Goal: Task Accomplishment & Management: Manage account settings

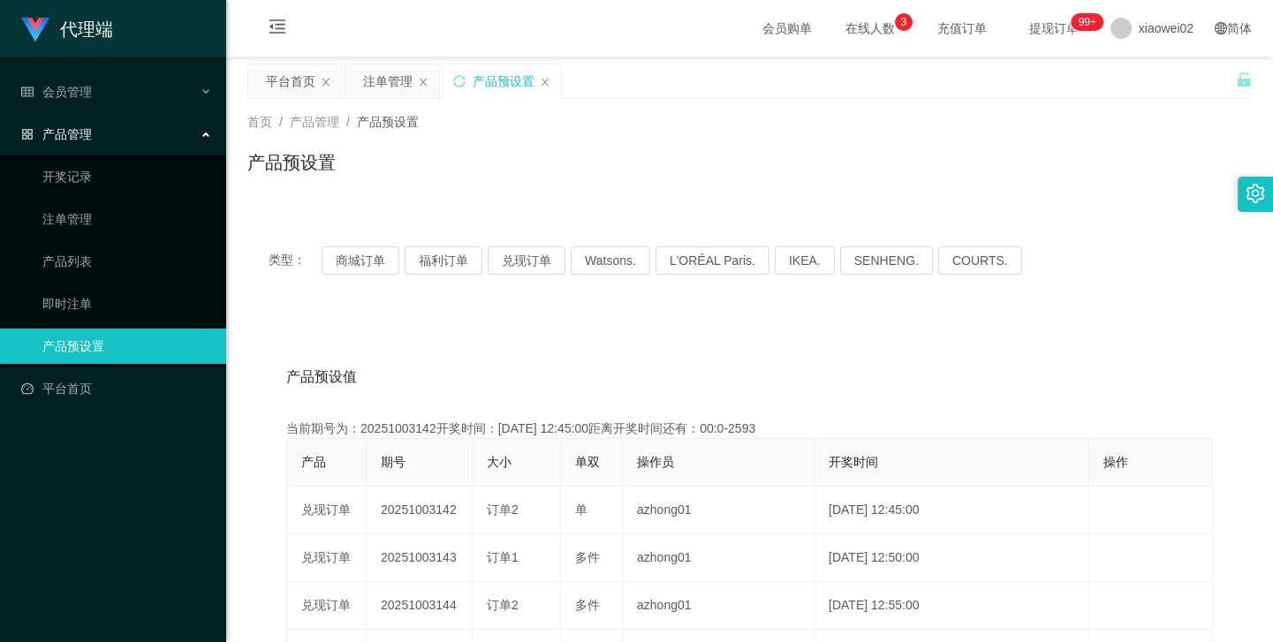
scroll to position [240, 0]
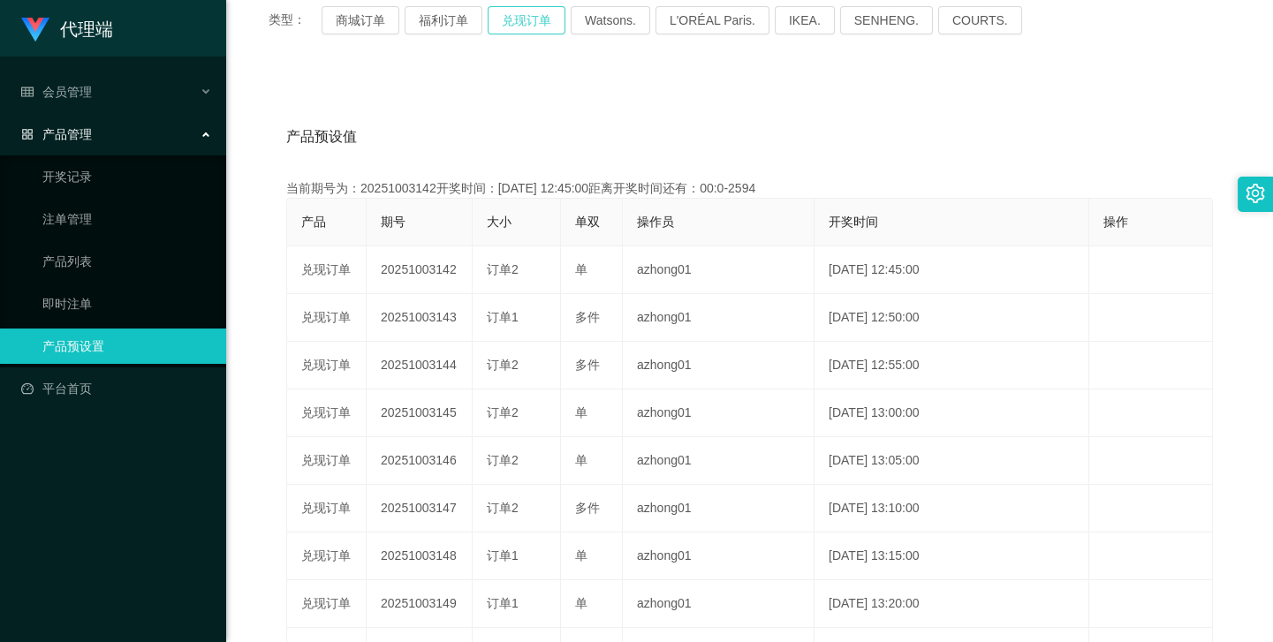
click at [521, 6] on button "兑现订单" at bounding box center [527, 20] width 78 height 28
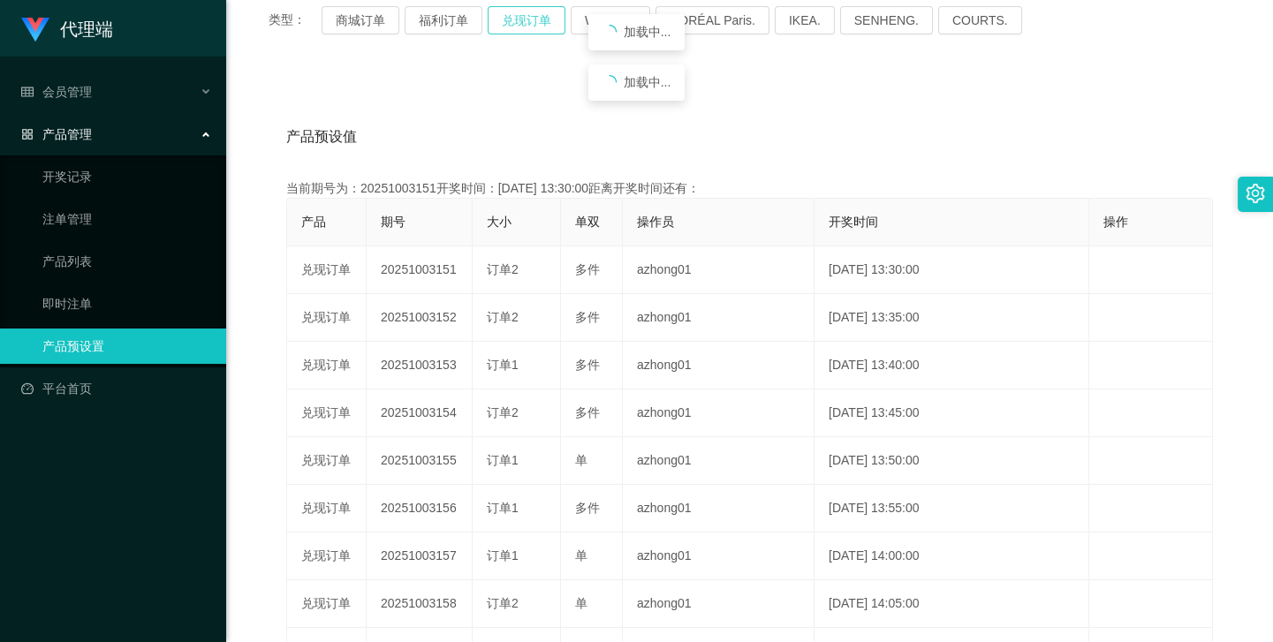
click at [521, 6] on button "兑现订单" at bounding box center [527, 20] width 78 height 28
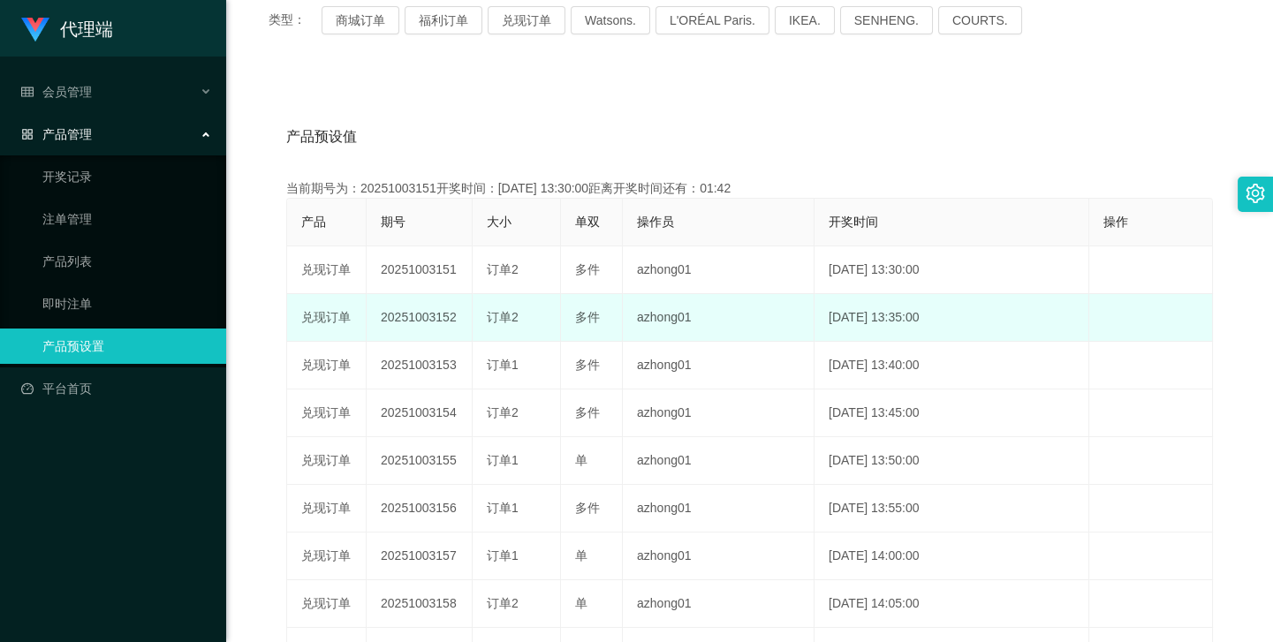
click at [425, 307] on td "20251003152" at bounding box center [420, 318] width 106 height 48
click at [429, 321] on td "20251003152" at bounding box center [420, 318] width 106 height 48
copy td "20251003152"
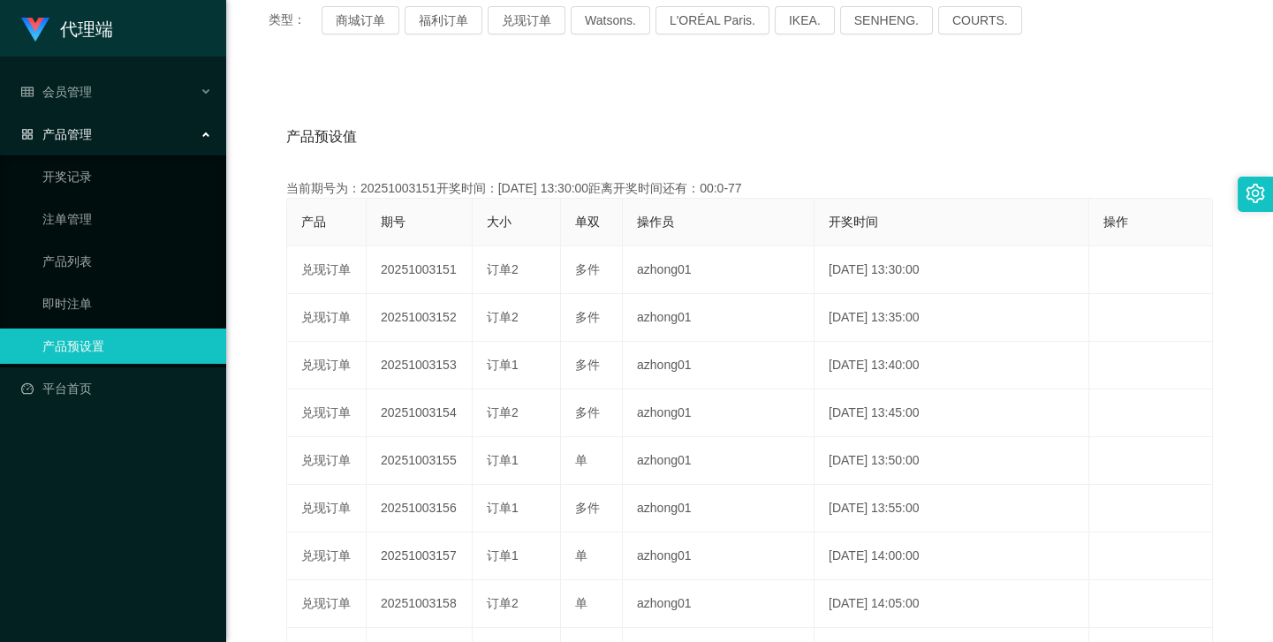
click at [511, 143] on div "产品预设值 添加期号" at bounding box center [749, 136] width 927 height 49
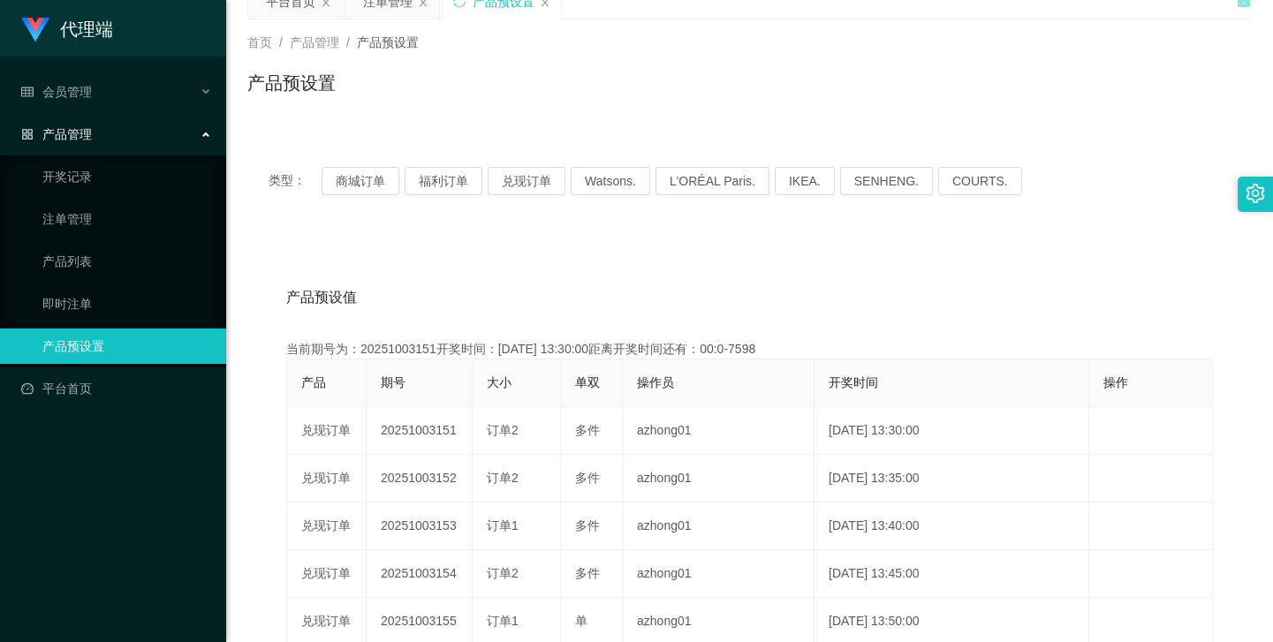
scroll to position [0, 0]
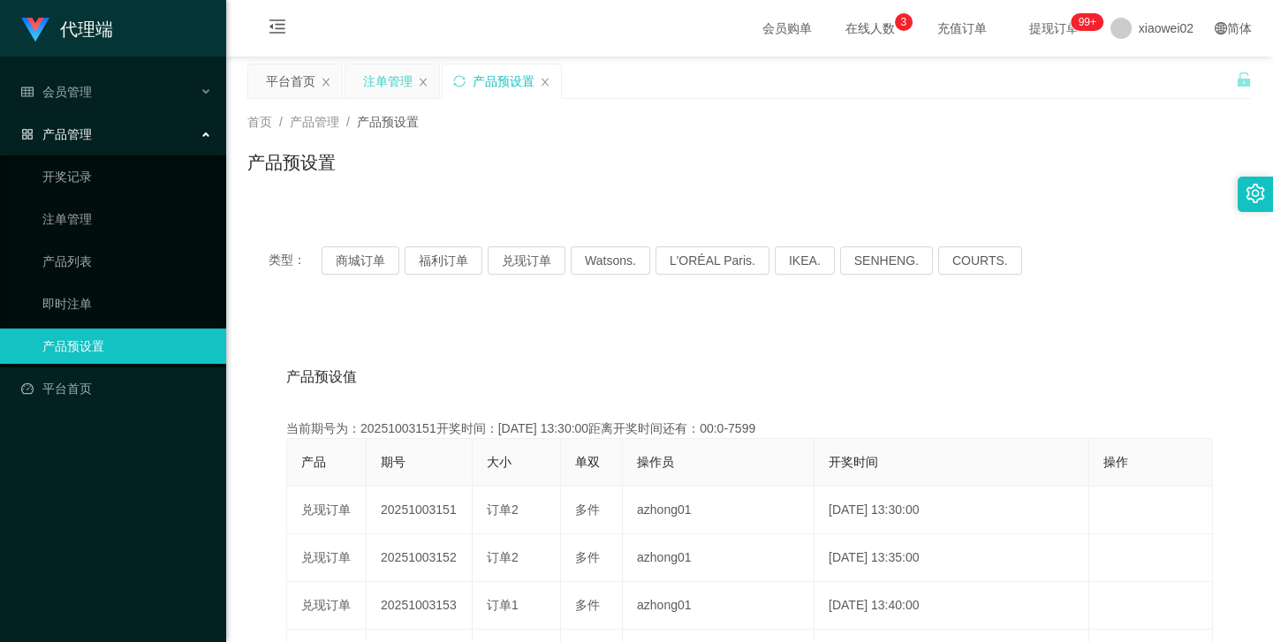
click at [368, 81] on div "注单管理" at bounding box center [387, 81] width 49 height 34
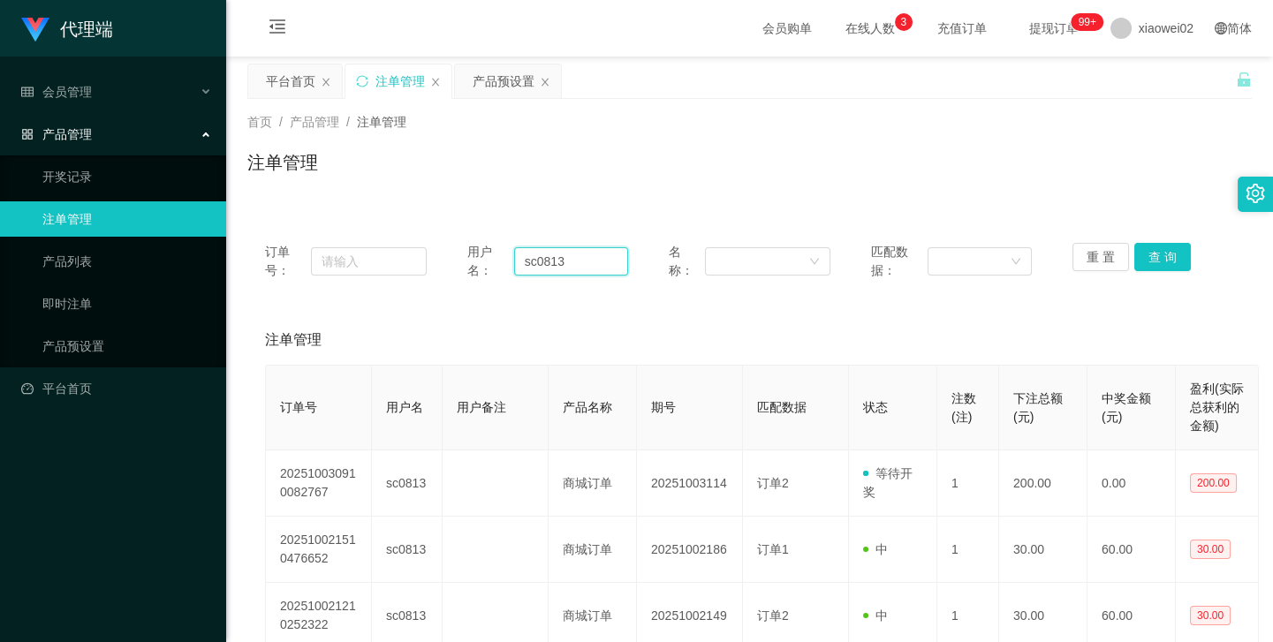
drag, startPoint x: 587, startPoint y: 262, endPoint x: 349, endPoint y: 241, distance: 238.5
click at [349, 241] on div "订单号： 用户名： sc0813 名称： 匹配数据： 重 置 查 询" at bounding box center [749, 261] width 1005 height 72
paste input "johnson1914"
type input "johnson1914"
click at [1157, 262] on button "查 询" at bounding box center [1162, 257] width 57 height 28
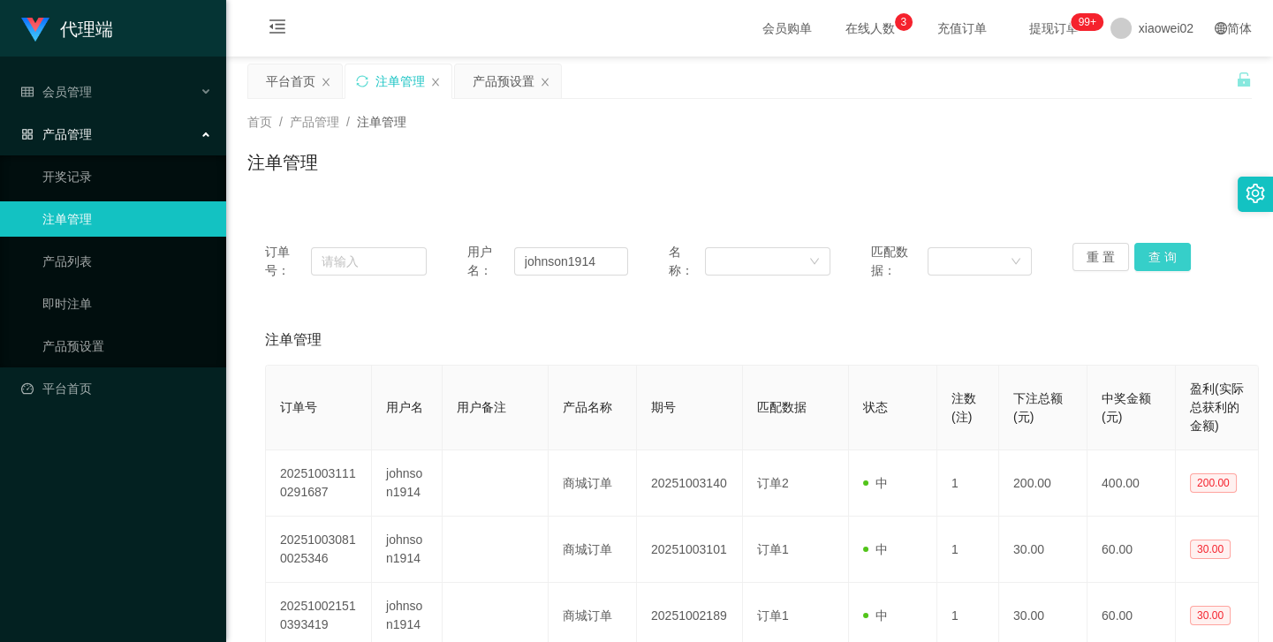
click at [1158, 256] on button "查 询" at bounding box center [1162, 257] width 57 height 28
click at [1158, 256] on div "重 置 查 询" at bounding box center [1154, 261] width 162 height 37
click at [1158, 256] on button "查 询" at bounding box center [1162, 257] width 57 height 28
click at [1158, 256] on div "重 置 查 询" at bounding box center [1154, 261] width 162 height 37
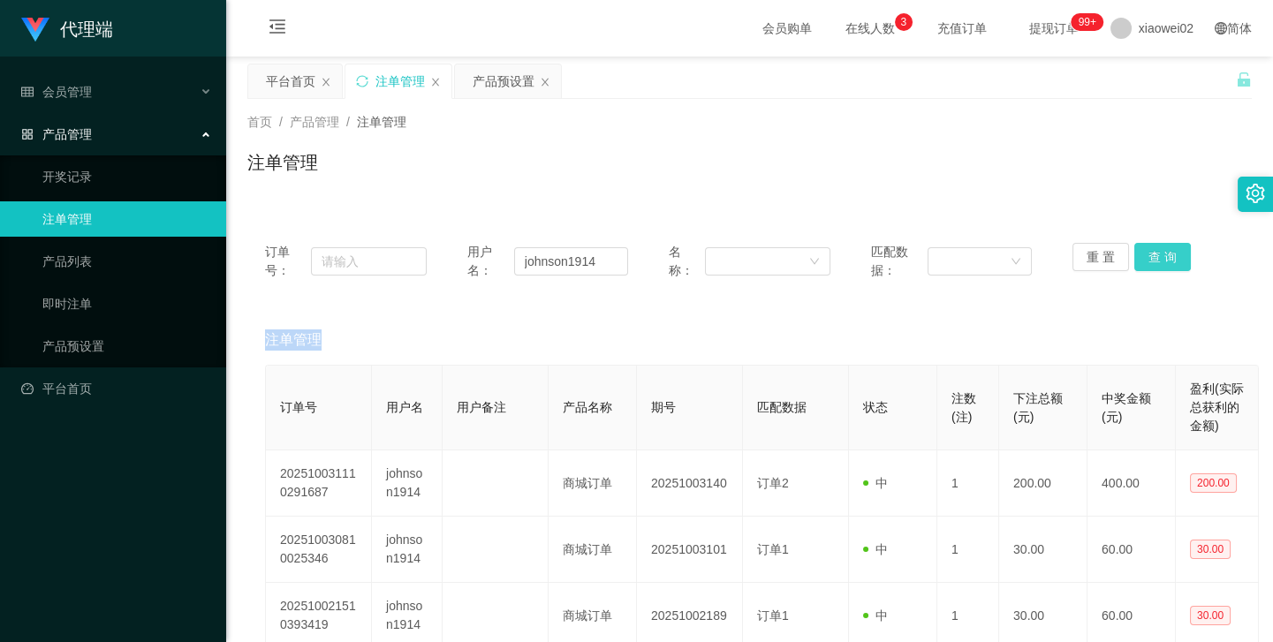
click at [1158, 256] on button "查 询" at bounding box center [1162, 257] width 57 height 28
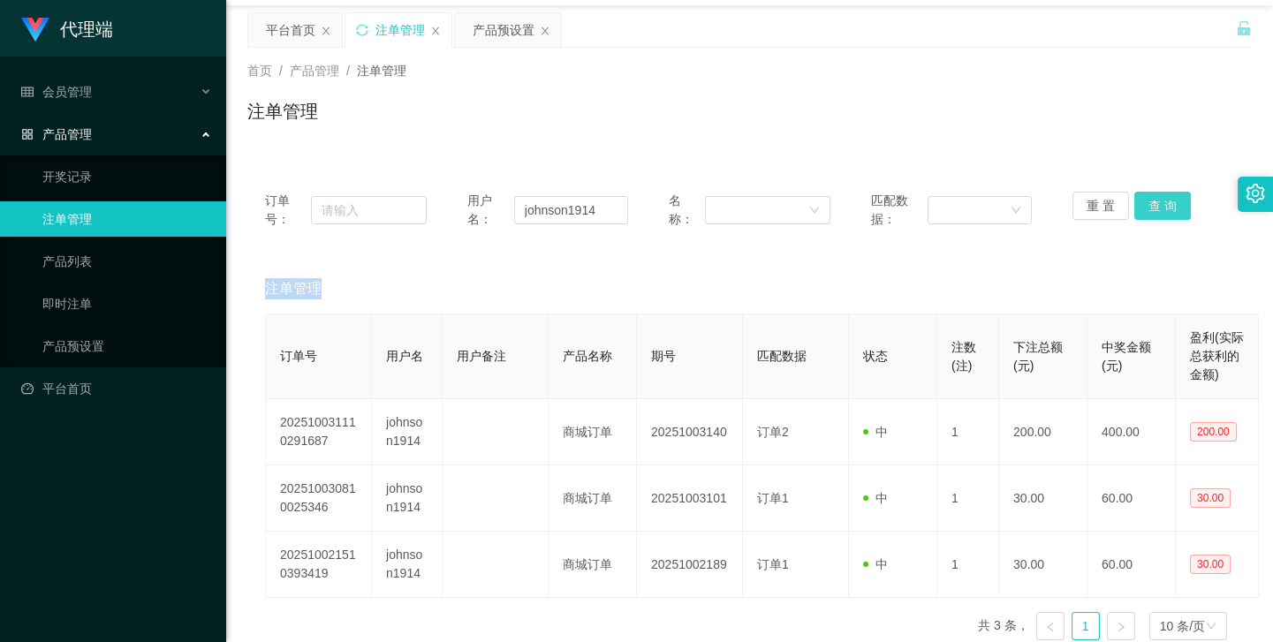
scroll to position [80, 0]
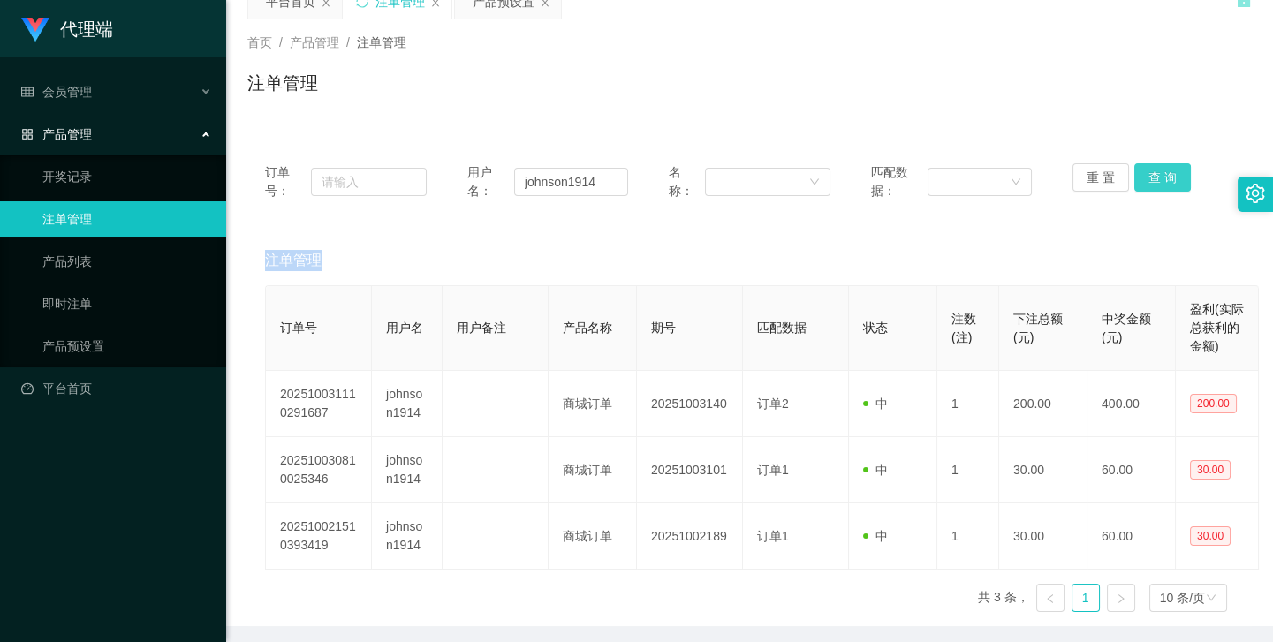
click at [1149, 180] on button "查 询" at bounding box center [1162, 177] width 57 height 28
click at [1157, 176] on button "查 询" at bounding box center [1162, 177] width 57 height 28
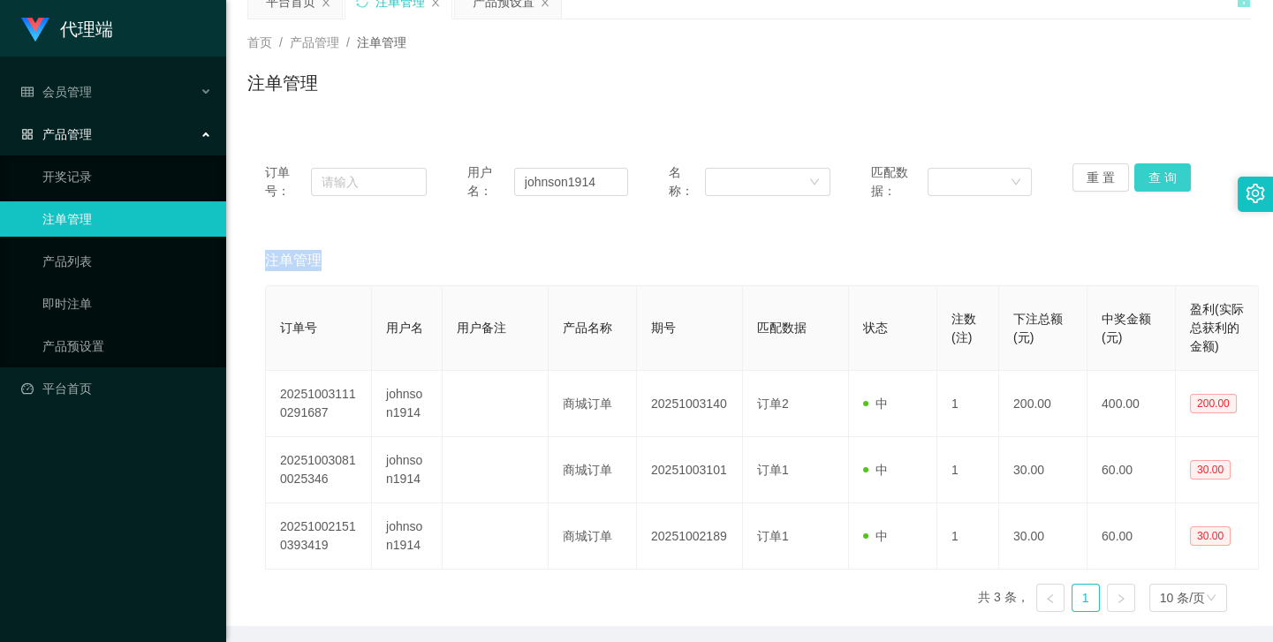
click at [1157, 176] on button "查 询" at bounding box center [1162, 177] width 57 height 28
click at [919, 247] on div "注单管理" at bounding box center [749, 260] width 969 height 49
drag, startPoint x: 1023, startPoint y: 258, endPoint x: 1113, endPoint y: 209, distance: 102.8
click at [1047, 247] on div "注单管理" at bounding box center [749, 260] width 969 height 49
click at [1145, 174] on button "查 询" at bounding box center [1162, 177] width 57 height 28
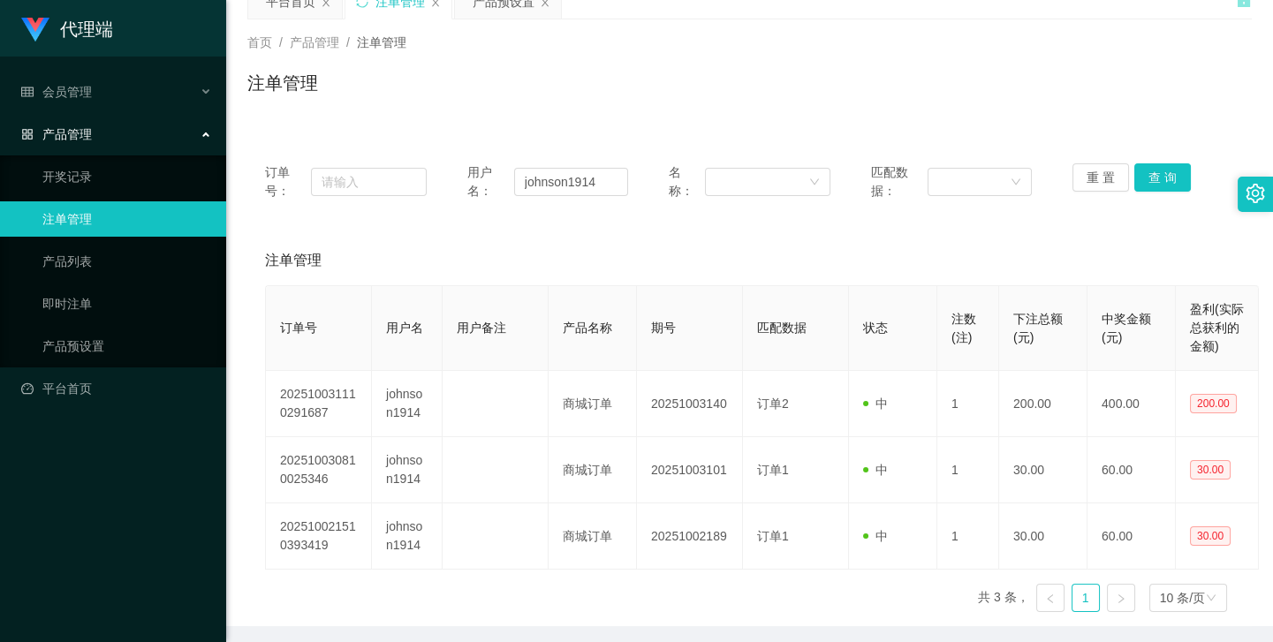
click at [959, 248] on div "注单管理" at bounding box center [749, 260] width 969 height 49
click at [1147, 179] on button "查 询" at bounding box center [1162, 177] width 57 height 28
click at [1147, 179] on div "重 置 查 询" at bounding box center [1154, 181] width 162 height 37
click at [1147, 179] on button "查 询" at bounding box center [1162, 177] width 57 height 28
click at [1147, 179] on div "重 置 查 询" at bounding box center [1154, 181] width 162 height 37
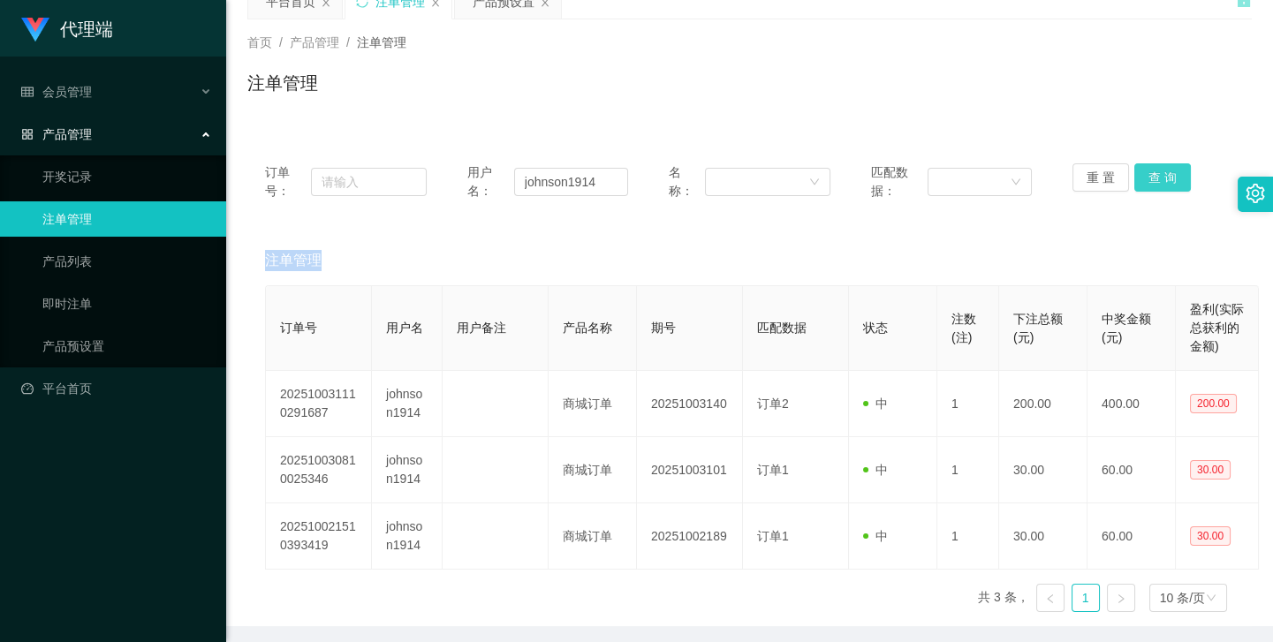
click at [1147, 179] on button "查 询" at bounding box center [1162, 177] width 57 height 28
click at [1147, 179] on div "重 置 查 询" at bounding box center [1154, 181] width 162 height 37
click at [1147, 179] on button "查 询" at bounding box center [1162, 177] width 57 height 28
click at [1147, 179] on div "重 置 查 询" at bounding box center [1154, 181] width 162 height 37
click at [1147, 179] on button "查 询" at bounding box center [1162, 177] width 57 height 28
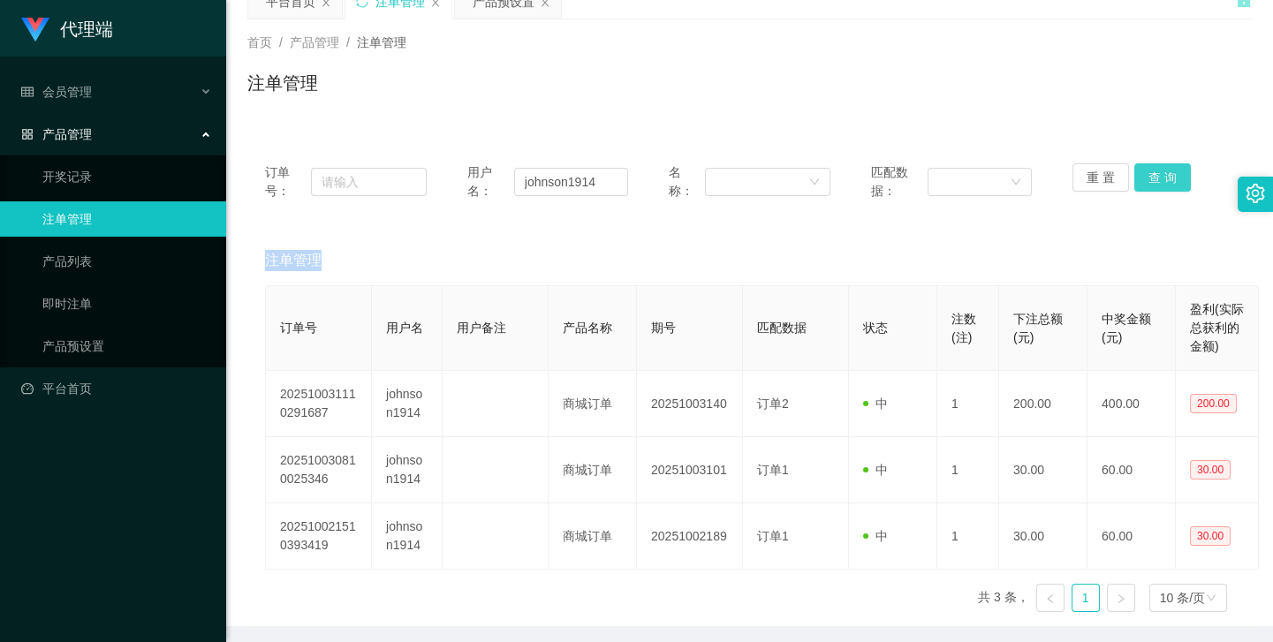
click at [1147, 179] on div "重 置 查 询" at bounding box center [1154, 181] width 162 height 37
click at [1147, 179] on button "查 询" at bounding box center [1162, 177] width 57 height 28
click at [1147, 179] on div "重 置 查 询" at bounding box center [1154, 181] width 162 height 37
click at [1147, 179] on button "查 询" at bounding box center [1162, 177] width 57 height 28
drag, startPoint x: 1147, startPoint y: 179, endPoint x: 1111, endPoint y: 148, distance: 47.0
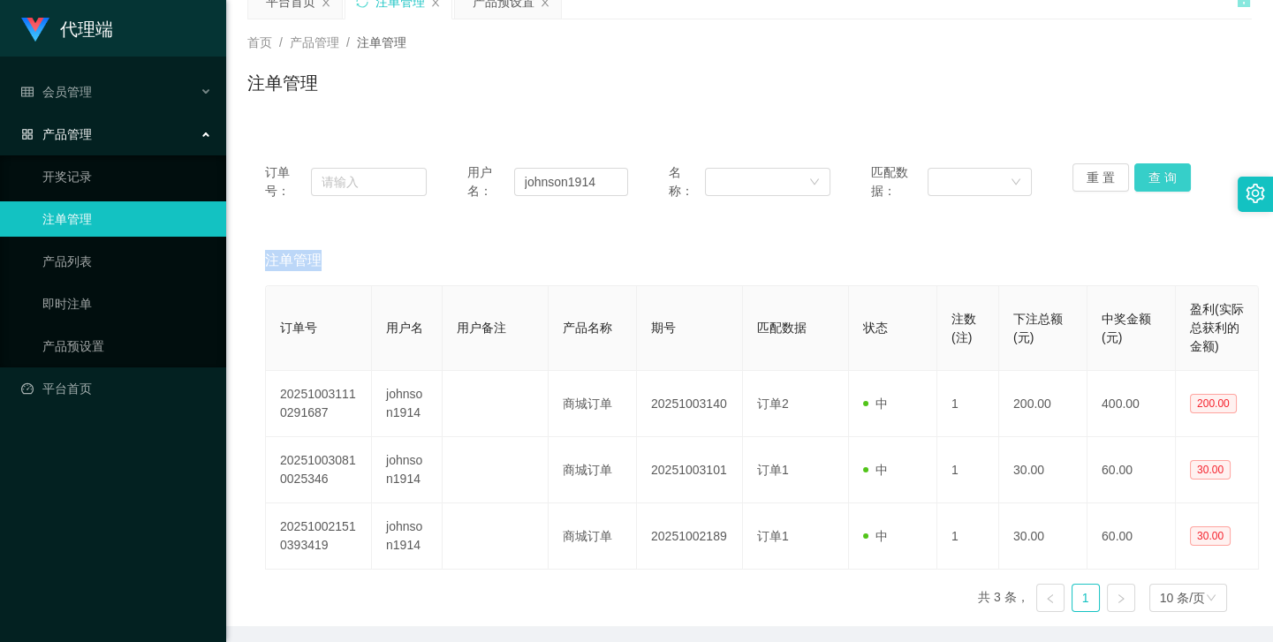
click at [1147, 179] on div "重 置 查 询" at bounding box center [1154, 181] width 162 height 37
click at [1043, 106] on div "注单管理" at bounding box center [749, 90] width 1005 height 41
click at [882, 253] on div "注单管理" at bounding box center [749, 260] width 969 height 49
click at [1153, 177] on button "查 询" at bounding box center [1162, 177] width 57 height 28
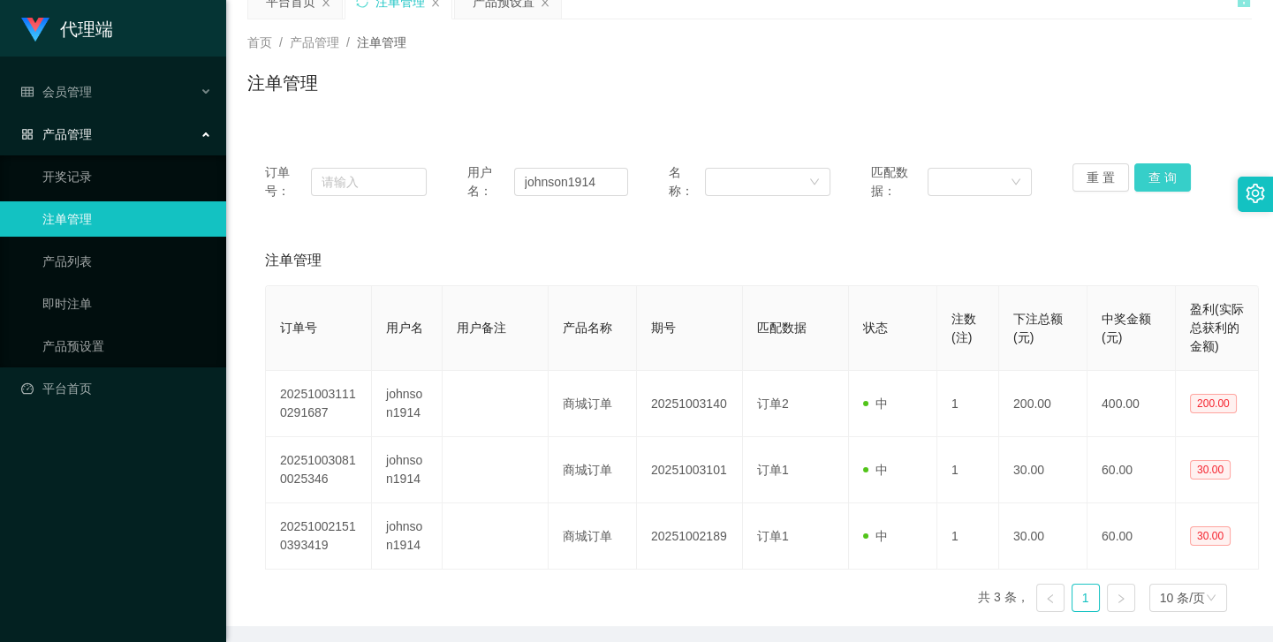
click at [1153, 177] on button "查 询" at bounding box center [1162, 177] width 57 height 28
click at [1153, 177] on button "查 询" at bounding box center [1172, 177] width 76 height 28
click at [1153, 177] on div "重 置 查 询" at bounding box center [1154, 181] width 162 height 37
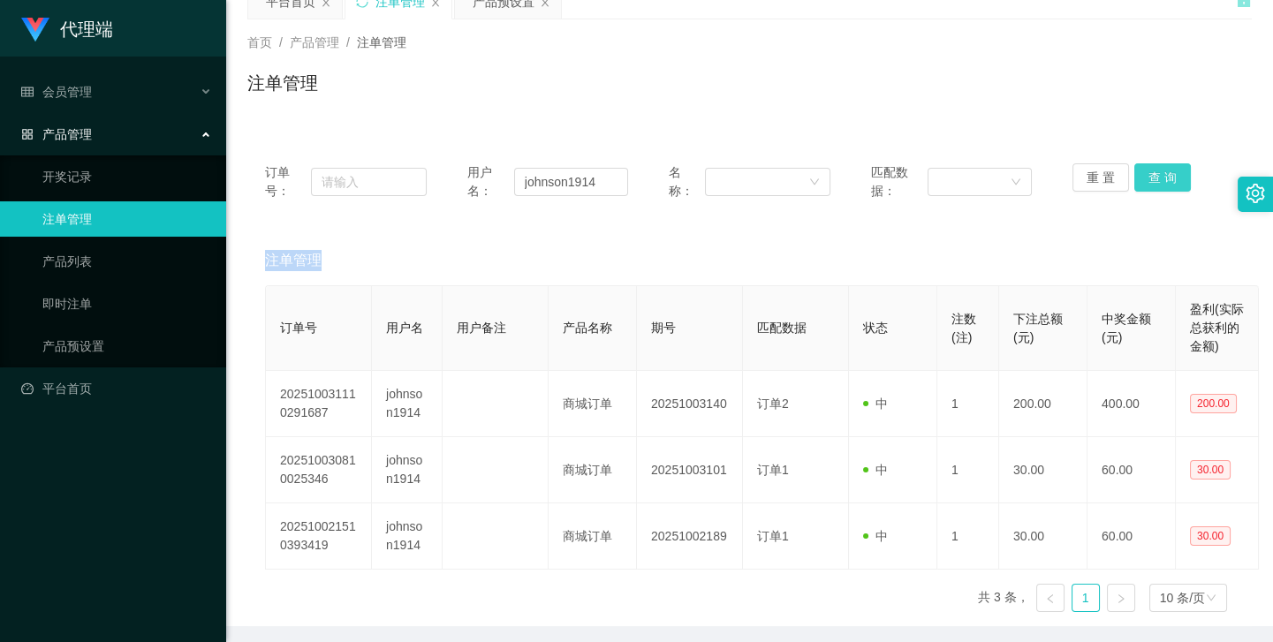
click at [1153, 177] on button "查 询" at bounding box center [1162, 177] width 57 height 28
click at [1153, 177] on div "重 置 查 询" at bounding box center [1154, 181] width 162 height 37
click at [1153, 177] on button "查 询" at bounding box center [1162, 177] width 57 height 28
click at [1153, 177] on div "重 置 查 询" at bounding box center [1154, 181] width 162 height 37
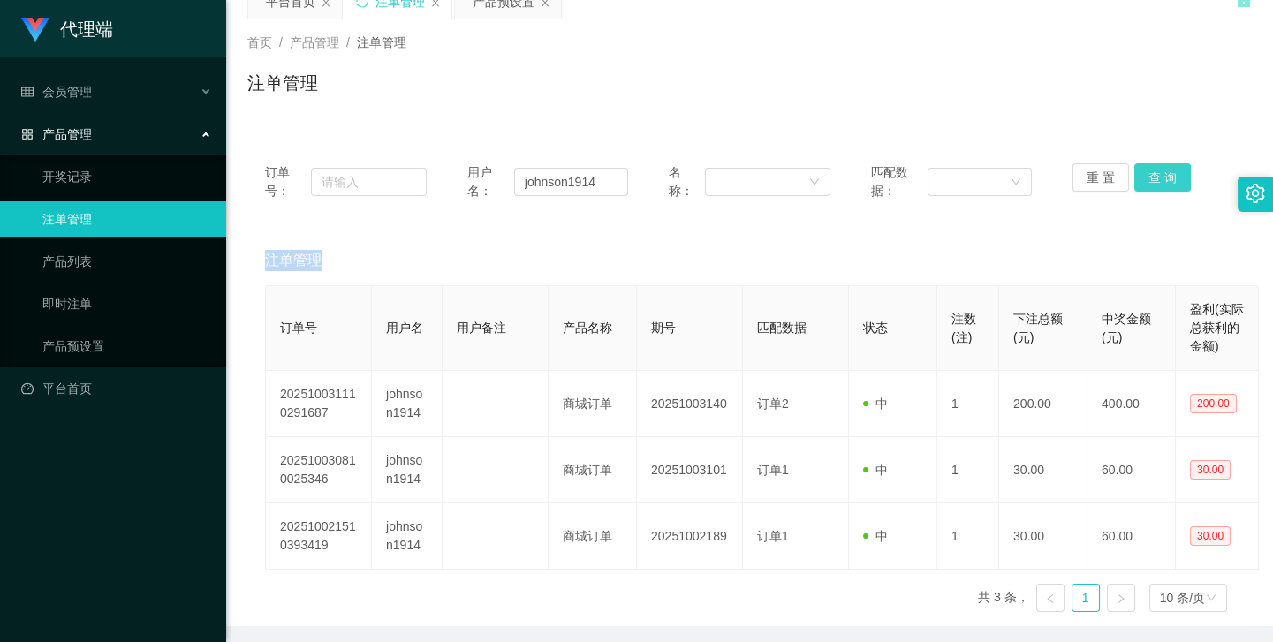
click at [1153, 177] on button "查 询" at bounding box center [1162, 177] width 57 height 28
click at [1153, 177] on div "重 置 查 询" at bounding box center [1154, 181] width 162 height 37
click at [1153, 177] on button "查 询" at bounding box center [1162, 177] width 57 height 28
click at [1153, 177] on div "重 置 查 询" at bounding box center [1154, 181] width 162 height 37
click at [1153, 177] on button "查 询" at bounding box center [1162, 177] width 57 height 28
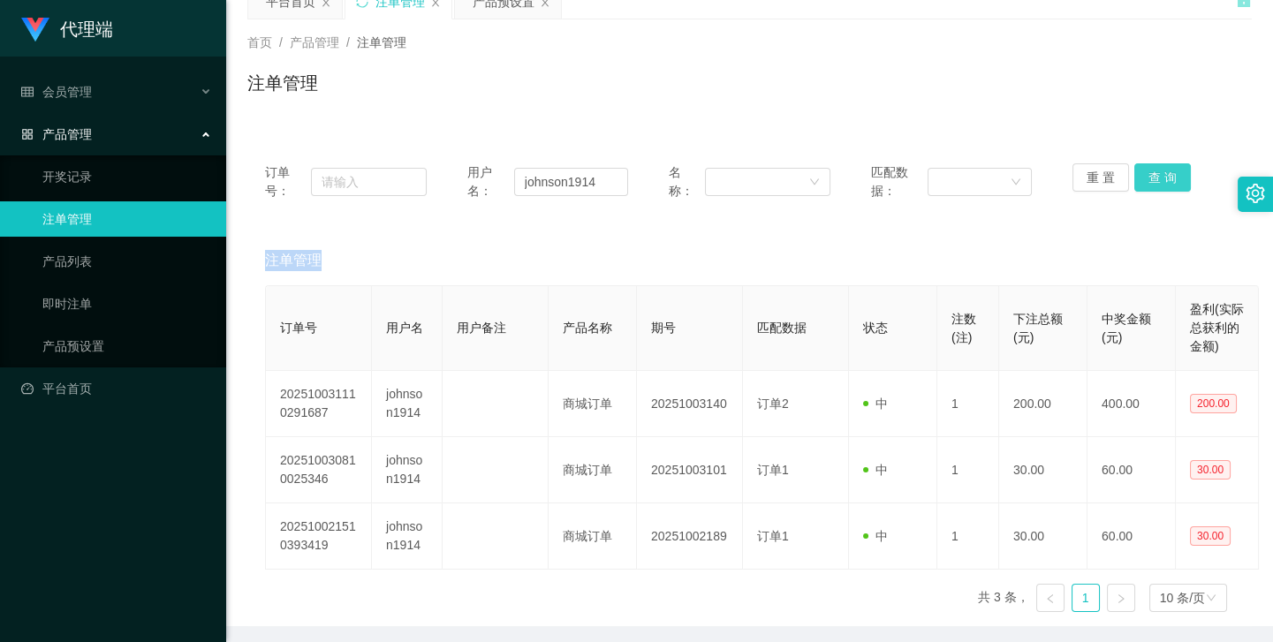
click at [1153, 177] on div "重 置 查 询" at bounding box center [1154, 181] width 162 height 37
click at [1153, 177] on button "查 询" at bounding box center [1162, 177] width 57 height 28
click at [1153, 177] on div "重 置 查 询" at bounding box center [1154, 181] width 162 height 37
click at [1153, 177] on button "查 询" at bounding box center [1162, 177] width 57 height 28
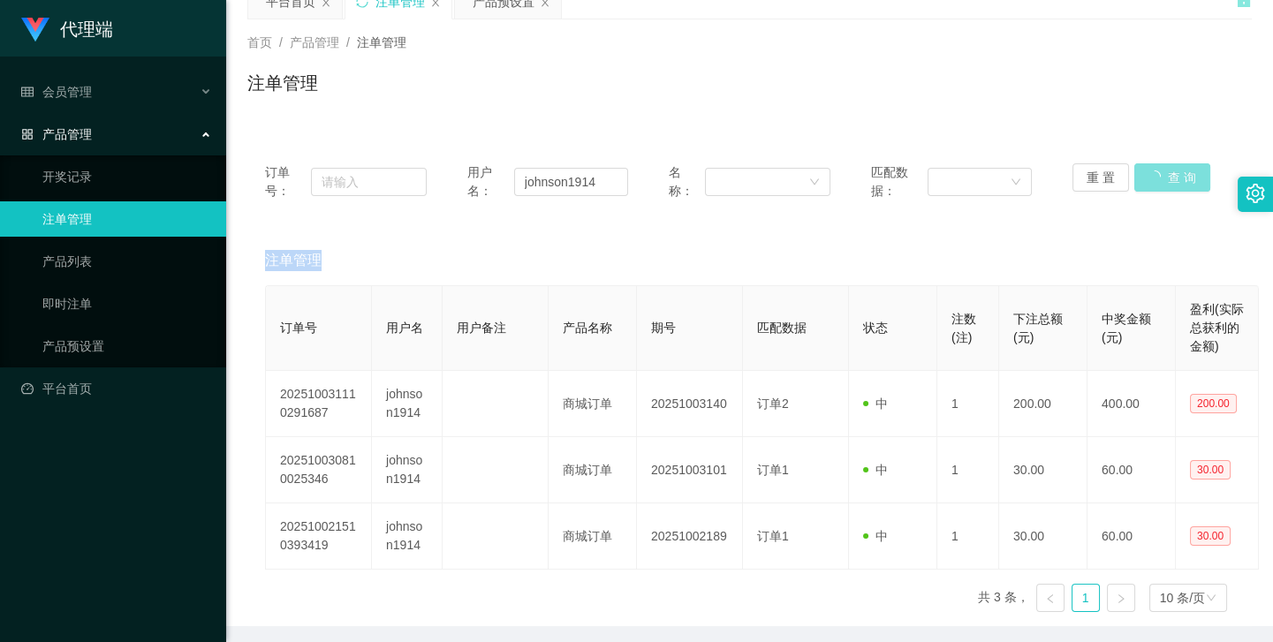
click at [1153, 177] on div "重 置 查 询" at bounding box center [1154, 181] width 162 height 37
click at [1153, 177] on button "查 询" at bounding box center [1162, 177] width 57 height 28
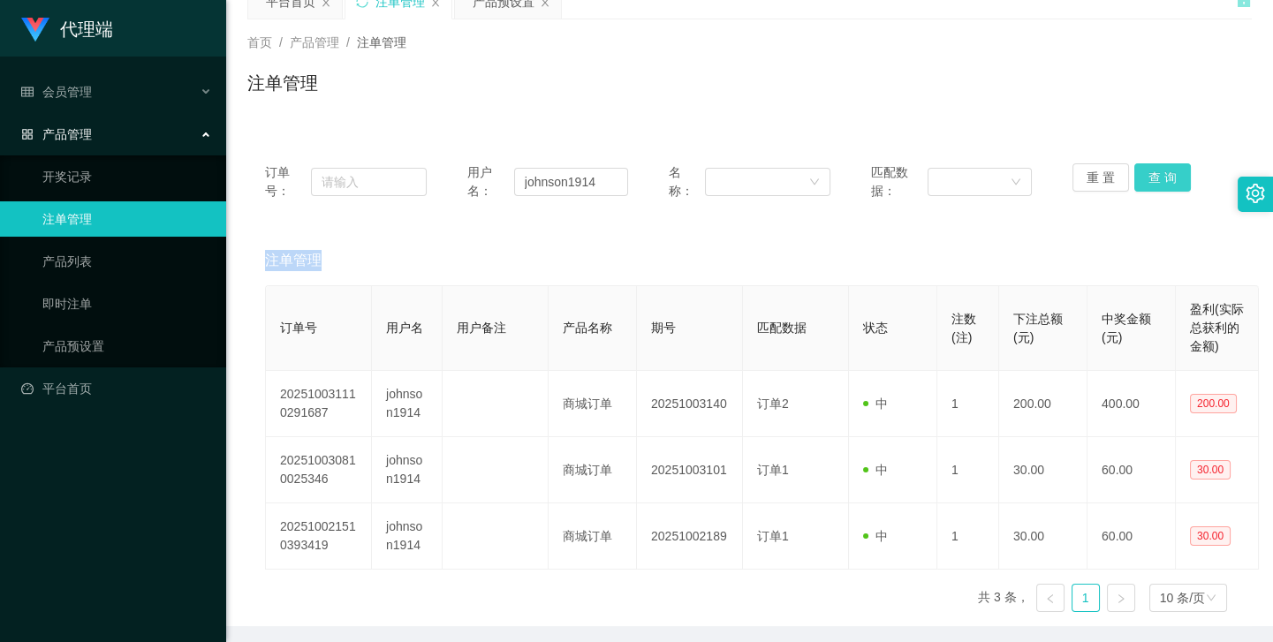
click at [1153, 177] on div "重 置 查 询" at bounding box center [1154, 181] width 162 height 37
click at [1153, 177] on button "查 询" at bounding box center [1162, 177] width 57 height 28
click at [1153, 177] on div "重 置 查 询" at bounding box center [1154, 181] width 162 height 37
click at [1153, 177] on button "查 询" at bounding box center [1162, 177] width 57 height 28
click at [1153, 177] on div "重 置 查 询" at bounding box center [1154, 181] width 162 height 37
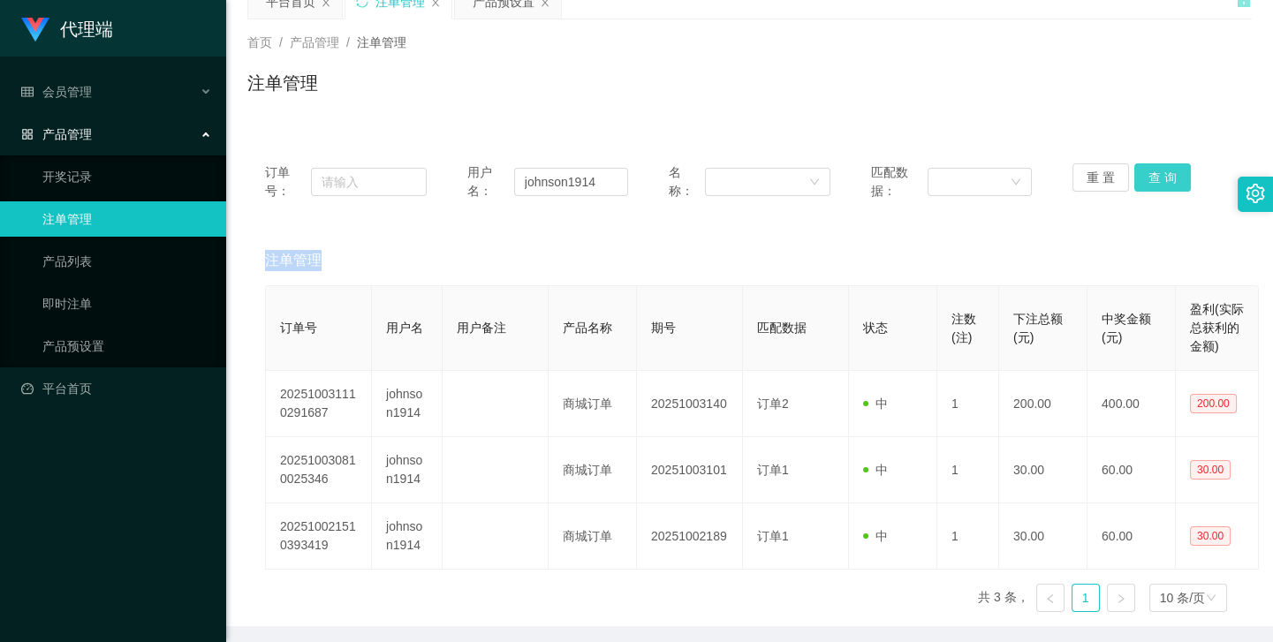
drag, startPoint x: 1153, startPoint y: 177, endPoint x: 1029, endPoint y: 202, distance: 126.3
click at [1148, 180] on button "查 询" at bounding box center [1162, 177] width 57 height 28
drag, startPoint x: 763, startPoint y: 245, endPoint x: 716, endPoint y: 247, distance: 47.8
click at [763, 245] on div "注单管理" at bounding box center [749, 260] width 969 height 49
click at [92, 178] on link "开奖记录" at bounding box center [127, 176] width 170 height 35
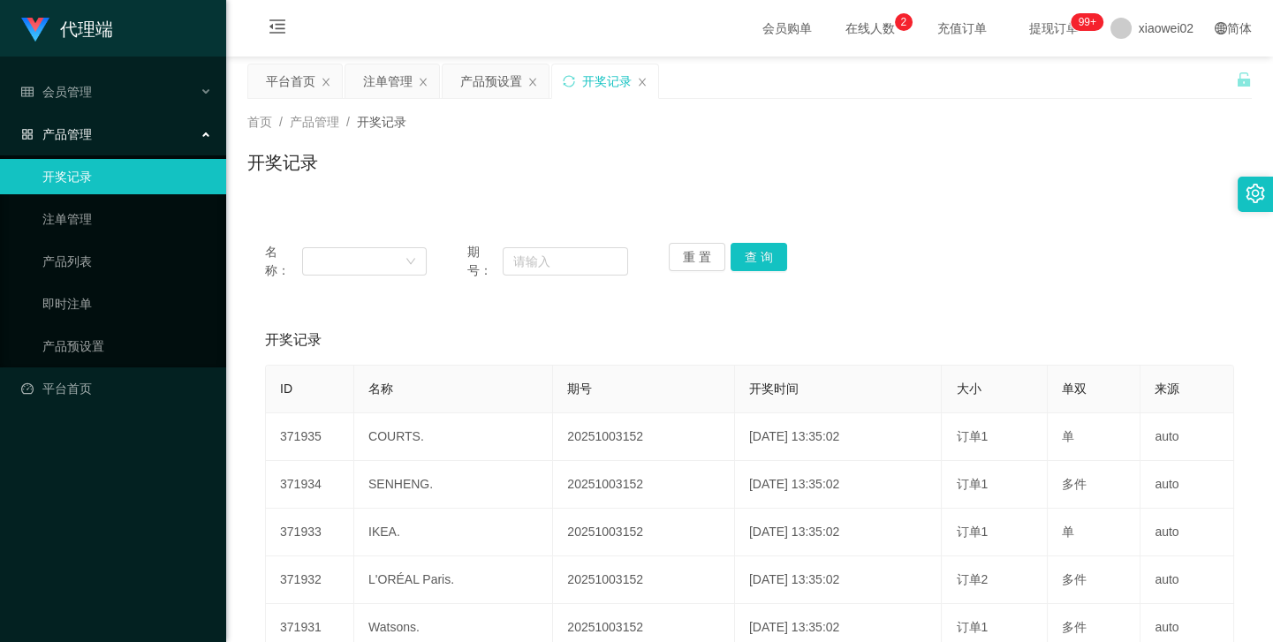
click at [623, 157] on div "开奖记录" at bounding box center [749, 169] width 1005 height 41
click at [913, 201] on div "首页 / 产品管理 / 开奖记录 / 开奖记录" at bounding box center [749, 151] width 1047 height 105
drag, startPoint x: 391, startPoint y: 303, endPoint x: 273, endPoint y: 290, distance: 119.1
click at [390, 304] on div "名称： 期号： 重 置 查 询 开奖记录 添加开奖记录 ID 名称 期号 开奖时间 大小 单双 来源 371935 COURTS. 20251003152 […" at bounding box center [749, 586] width 1005 height 722
click at [358, 327] on div "开奖记录 添加开奖记录" at bounding box center [749, 339] width 969 height 49
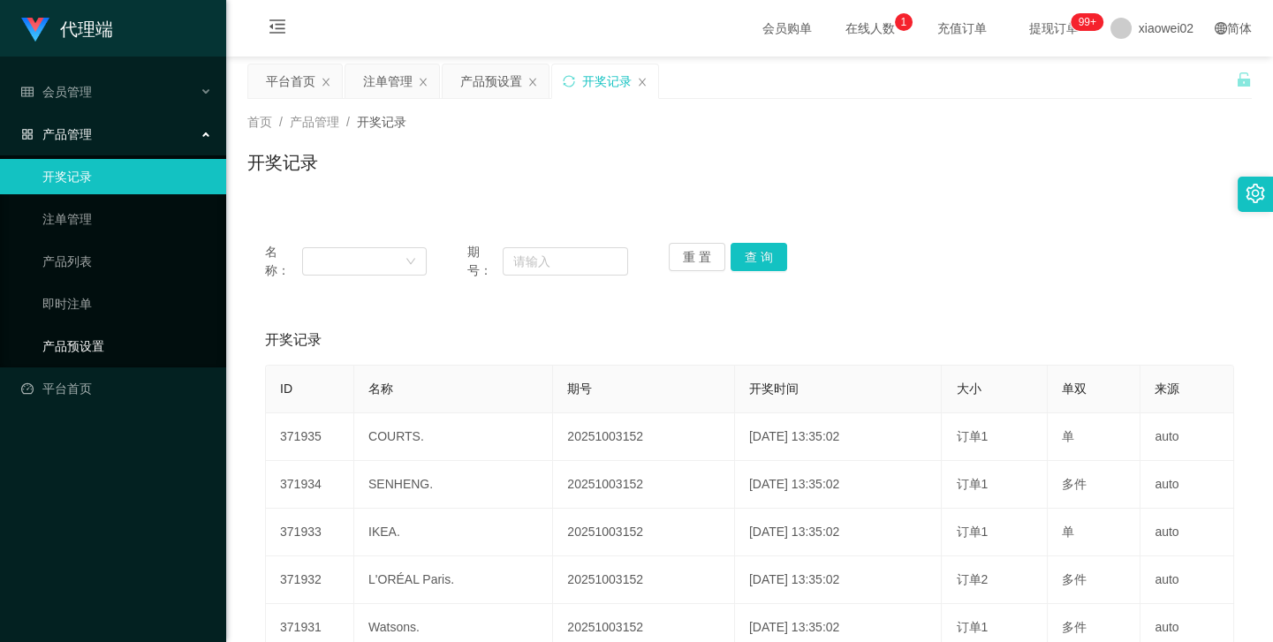
click at [92, 351] on link "产品预设置" at bounding box center [127, 346] width 170 height 35
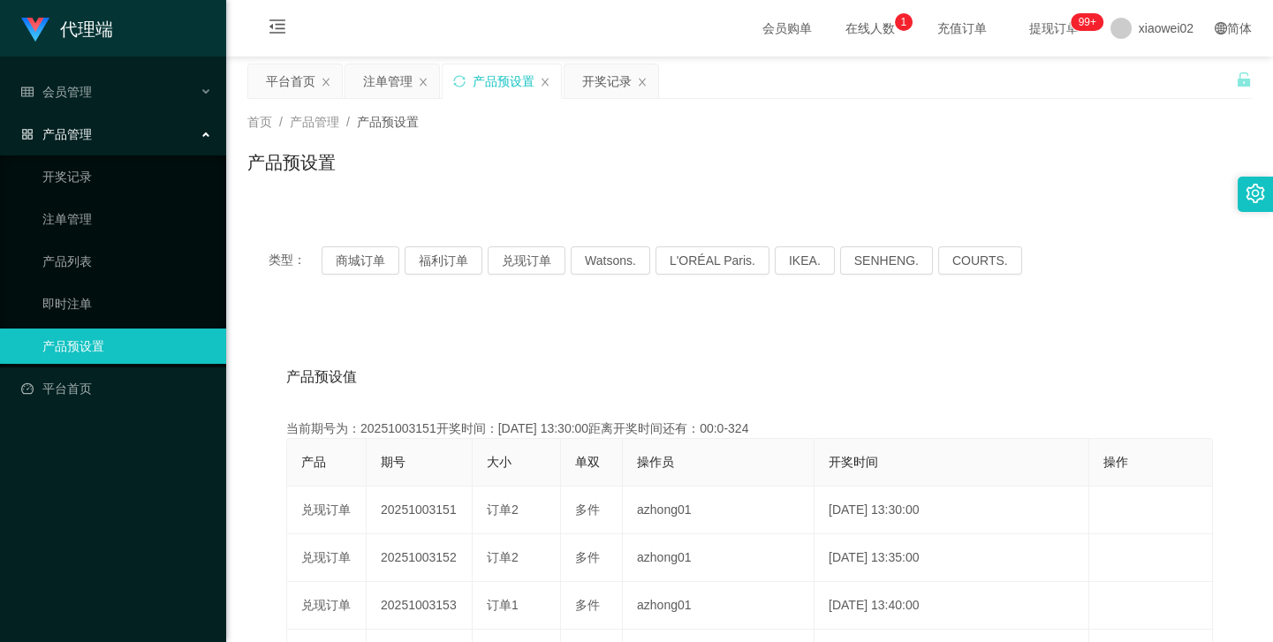
click at [90, 213] on link "注单管理" at bounding box center [127, 218] width 170 height 35
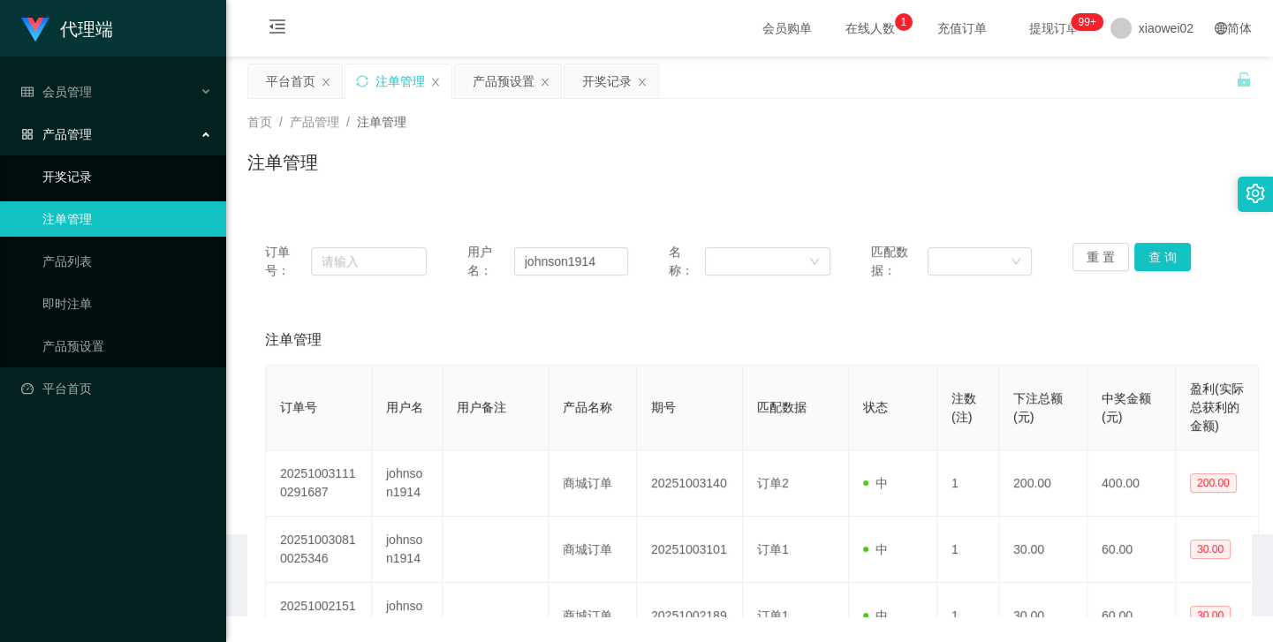
click at [106, 170] on link "开奖记录" at bounding box center [127, 176] width 170 height 35
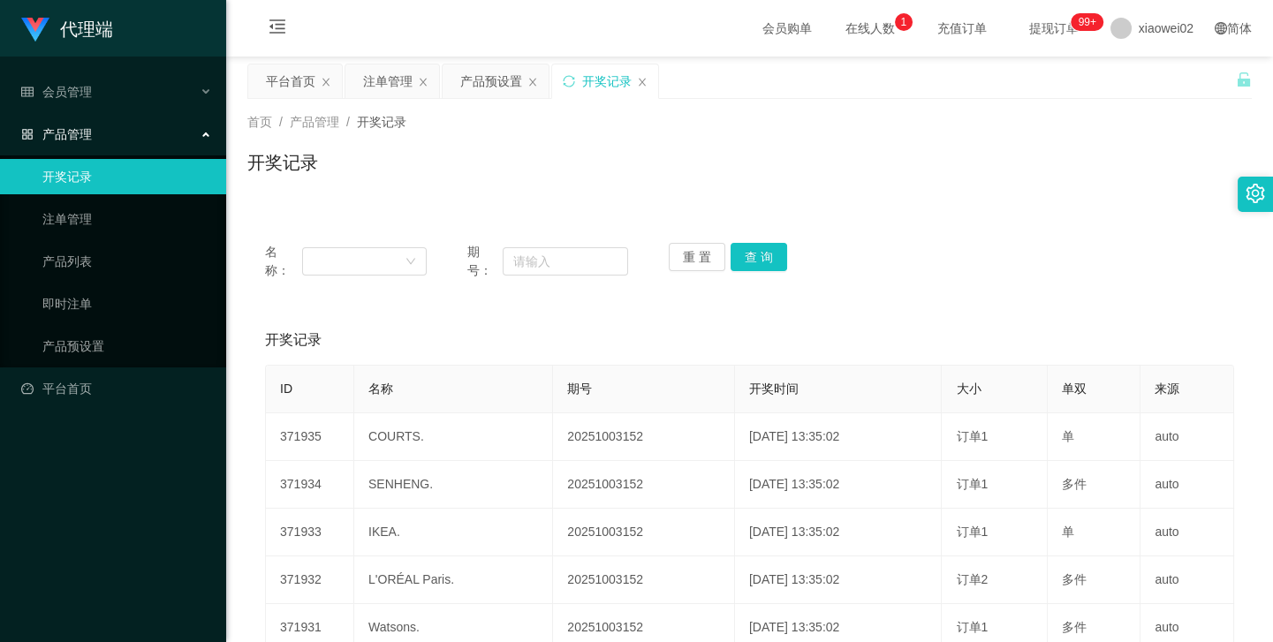
click at [1094, 295] on div "名称： 期号： 重 置 查 询" at bounding box center [749, 261] width 1005 height 72
click at [743, 256] on button "查 询" at bounding box center [759, 257] width 57 height 28
click at [743, 256] on div "重 置 查 询" at bounding box center [750, 261] width 162 height 37
click at [743, 256] on button "查 询" at bounding box center [759, 257] width 57 height 28
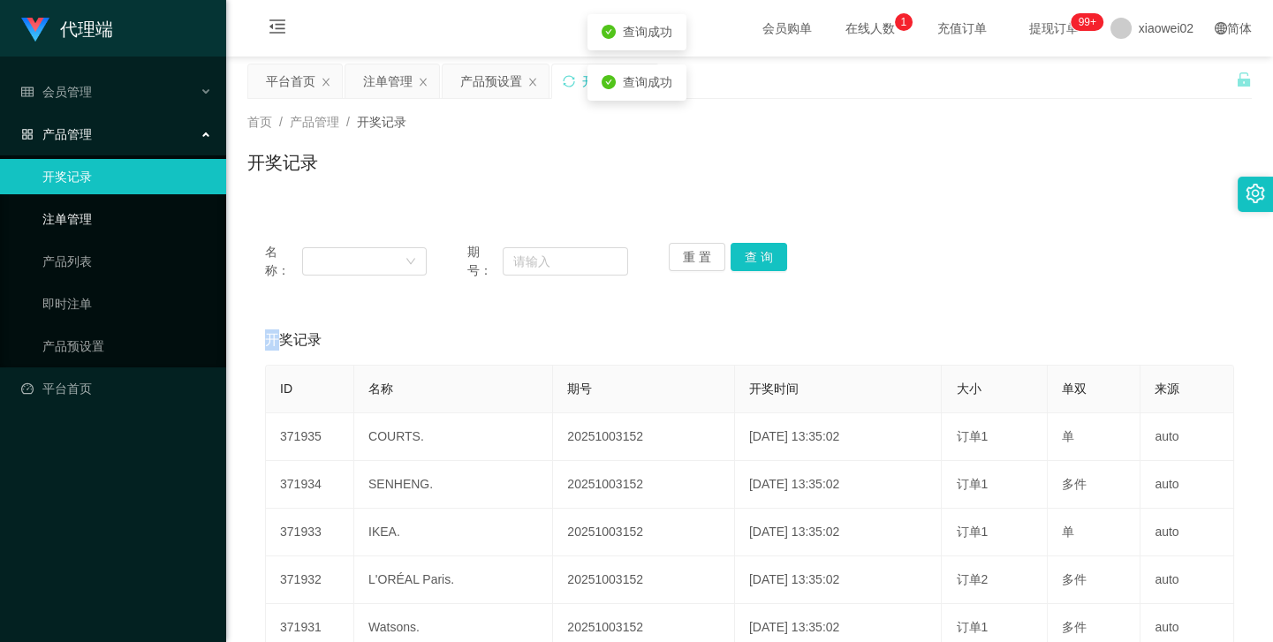
click at [88, 220] on link "注单管理" at bounding box center [127, 218] width 170 height 35
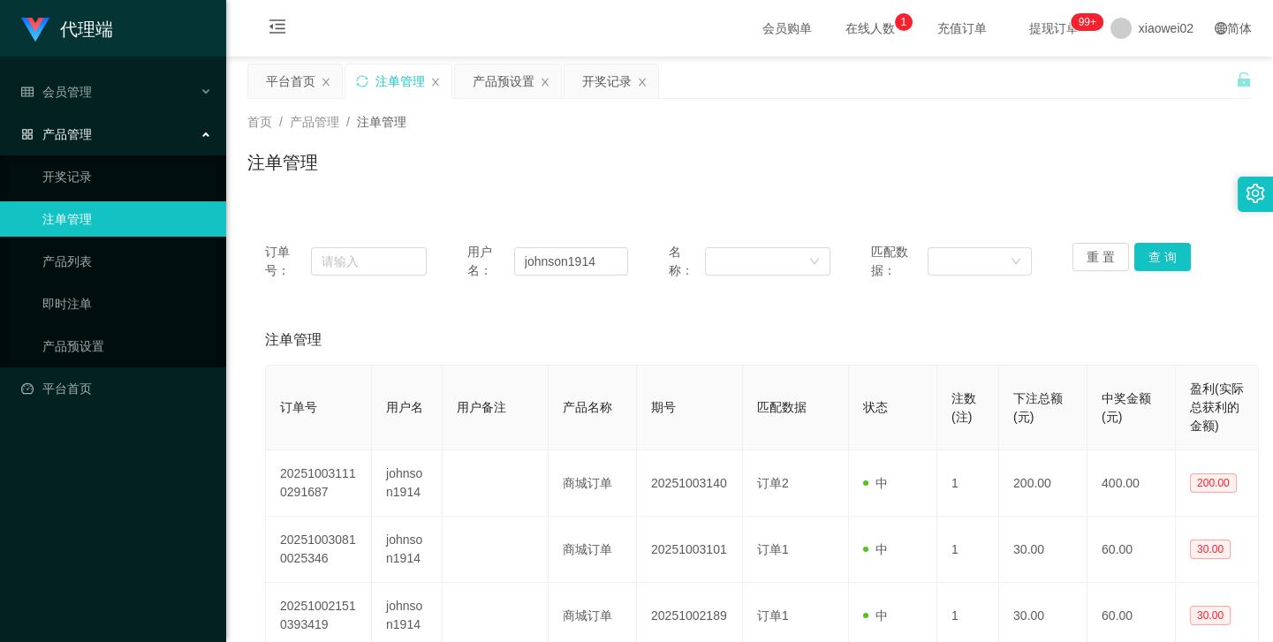
click at [997, 312] on div "订单号： 用户名： johnson1914 名称： 匹配数据： 重 置 查 询 注单管理 订单号 用户名 用户备注 产品名称 期号 匹配数据 状态 注数(注)…" at bounding box center [749, 465] width 1005 height 481
click at [1158, 265] on button "查 询" at bounding box center [1162, 257] width 57 height 28
click at [1159, 264] on button "查 询" at bounding box center [1162, 257] width 57 height 28
click at [1159, 264] on div "重 置 查 询" at bounding box center [1154, 261] width 162 height 37
drag, startPoint x: 605, startPoint y: 266, endPoint x: 512, endPoint y: 261, distance: 93.8
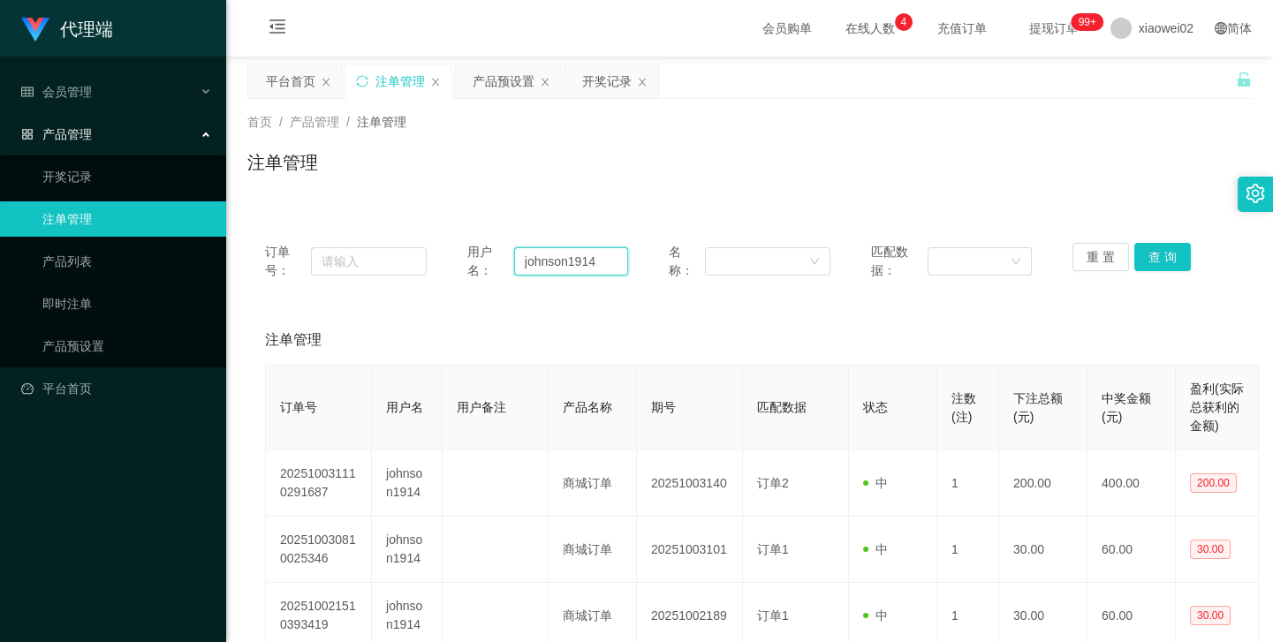
click at [514, 261] on input "johnson1914" at bounding box center [571, 261] width 115 height 28
click at [66, 173] on link "开奖记录" at bounding box center [127, 176] width 170 height 35
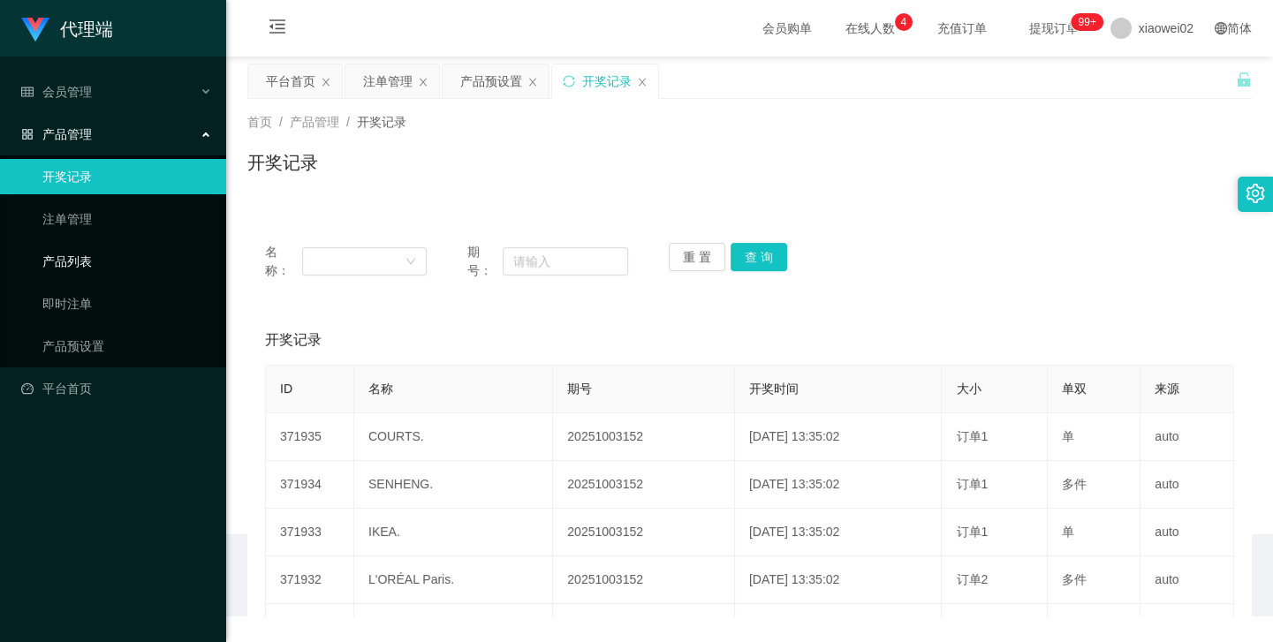
click at [91, 260] on link "产品列表" at bounding box center [127, 261] width 170 height 35
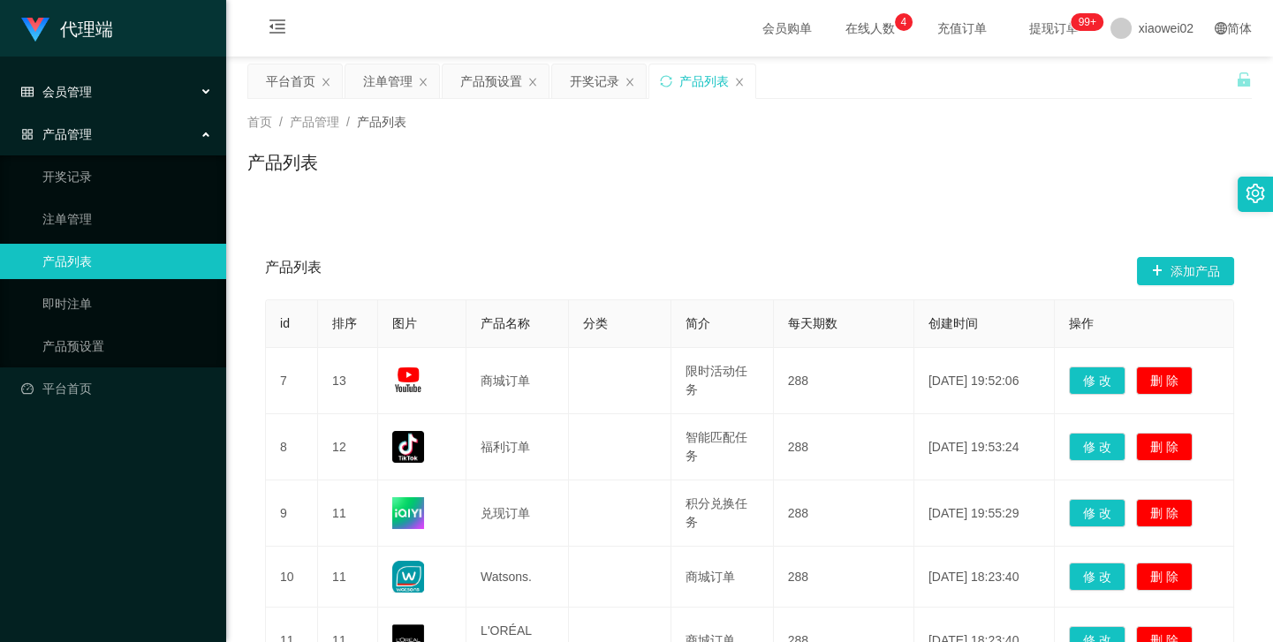
click at [87, 101] on div "会员管理" at bounding box center [113, 91] width 226 height 35
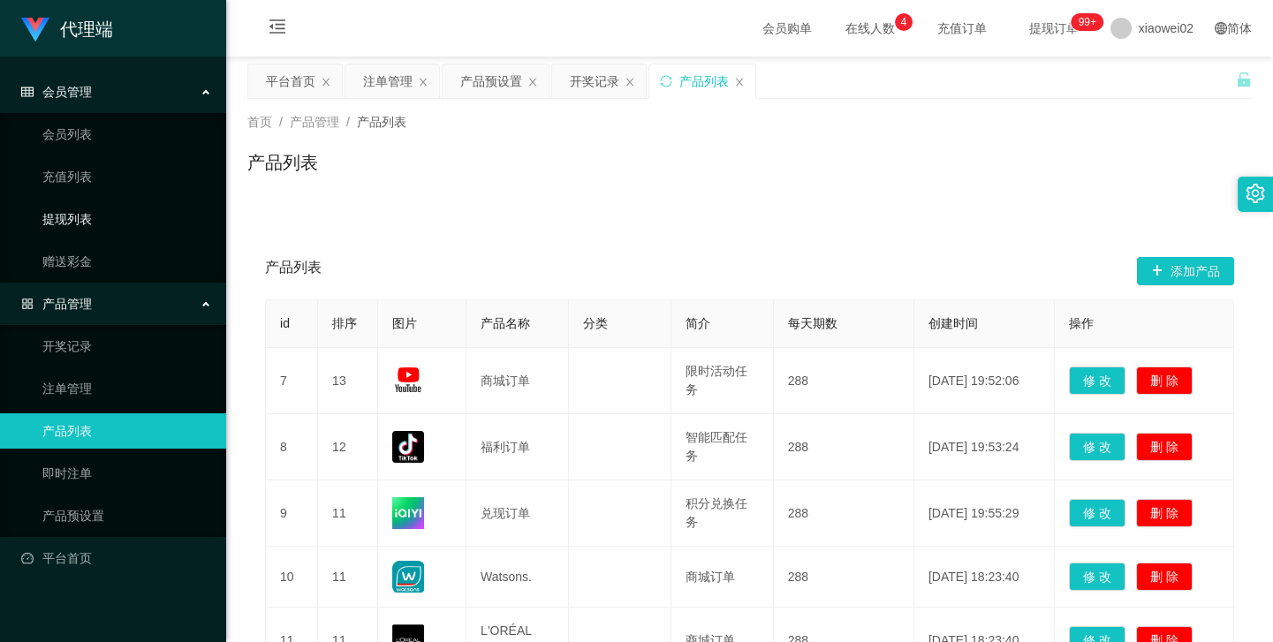
click at [71, 214] on link "提现列表" at bounding box center [127, 218] width 170 height 35
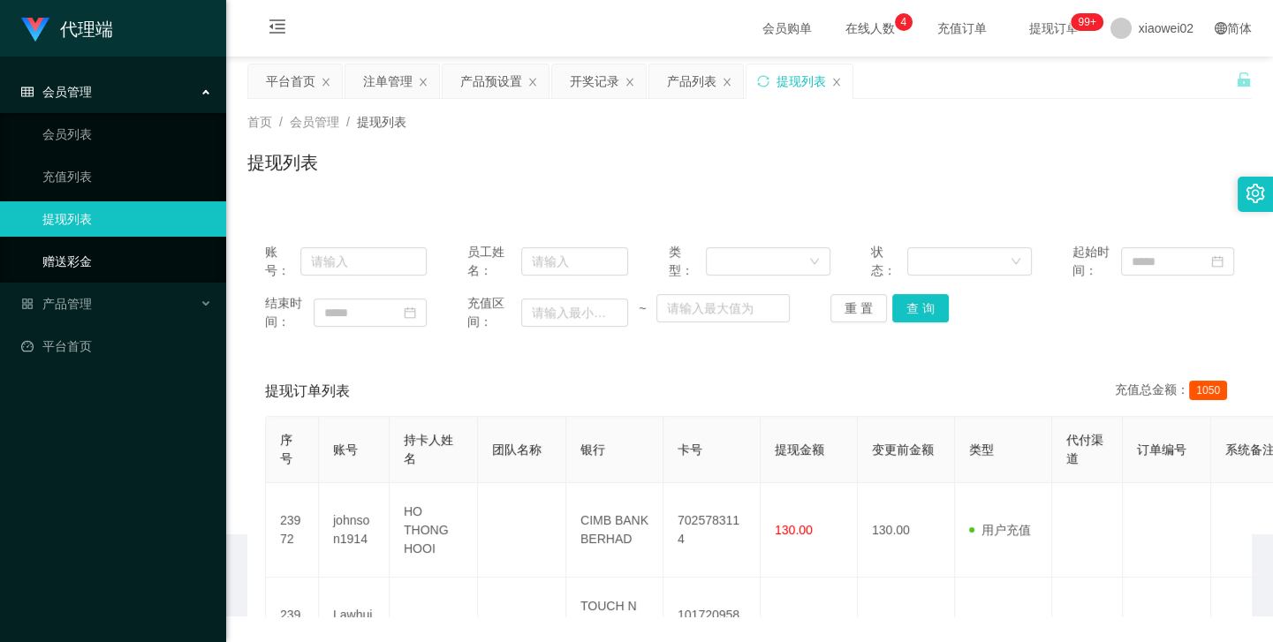
click at [74, 262] on link "赠送彩金" at bounding box center [127, 261] width 170 height 35
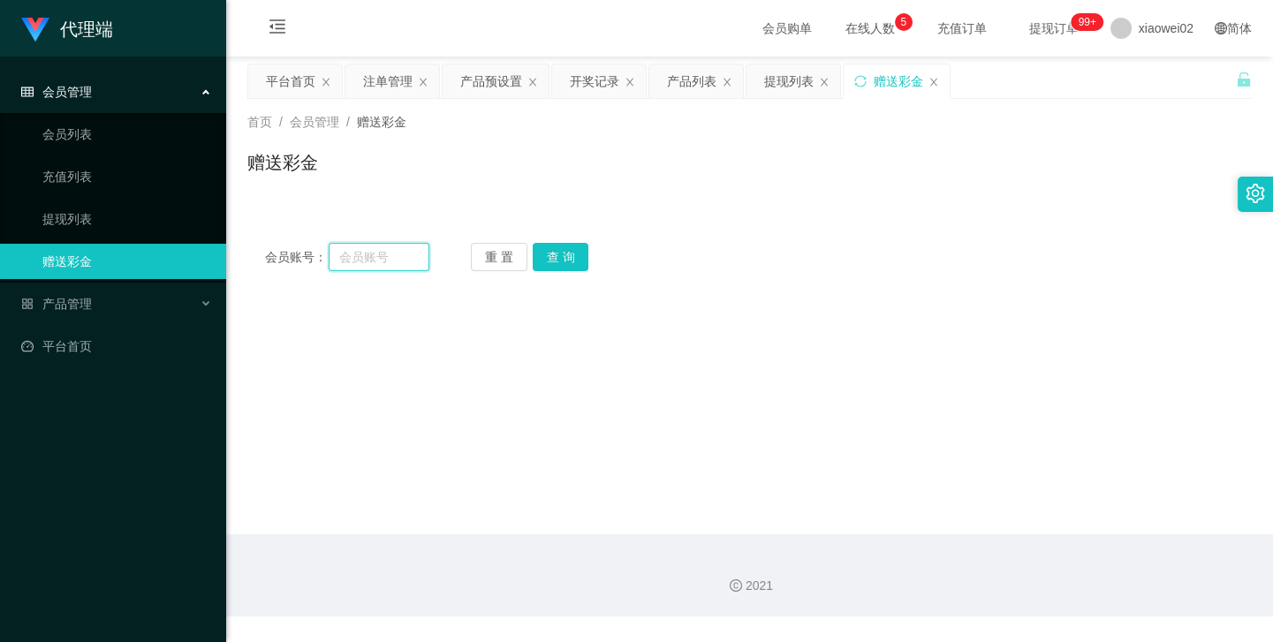
click at [398, 261] on input "text" at bounding box center [379, 257] width 101 height 28
paste input "johnson1914"
type input "johnson1914"
click at [565, 256] on button "查 询" at bounding box center [561, 257] width 57 height 28
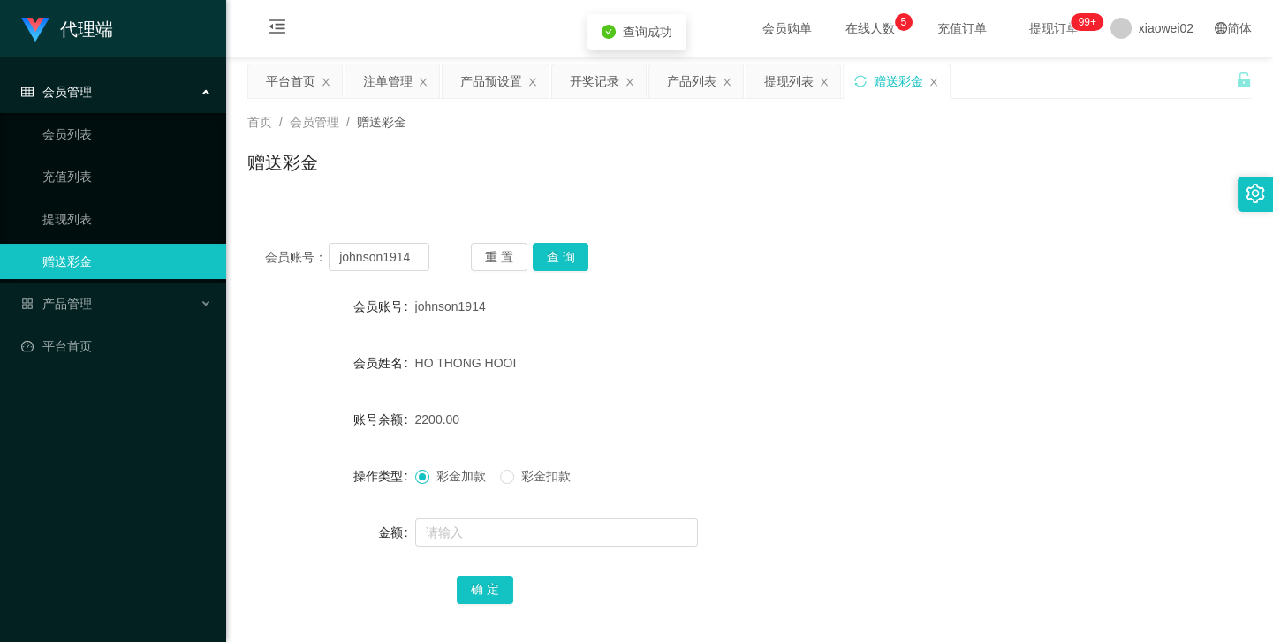
drag, startPoint x: 778, startPoint y: 327, endPoint x: 627, endPoint y: 432, distance: 184.1
click at [777, 330] on form "会员账号 johnson1914 会员姓名 HO THONG HOOI 账号余额 2200.00 操作类型 彩金加款 彩金扣款 金额 确 定" at bounding box center [749, 448] width 1005 height 318
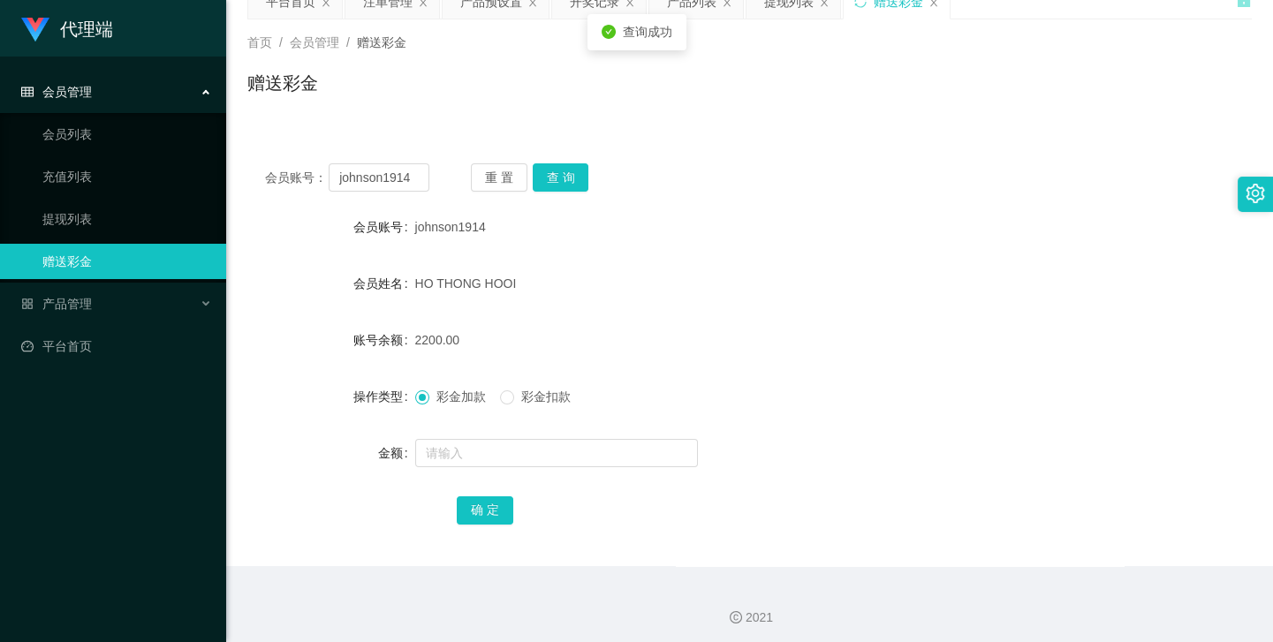
click at [547, 308] on form "会员账号 johnson1914 会员姓名 HO THONG HOOI 账号余额 2200.00 操作类型 彩金加款 彩金扣款 金额 确 定" at bounding box center [749, 368] width 1005 height 318
drag, startPoint x: 804, startPoint y: 338, endPoint x: 764, endPoint y: 322, distance: 42.8
click at [805, 338] on div "2200.00" at bounding box center [708, 339] width 586 height 35
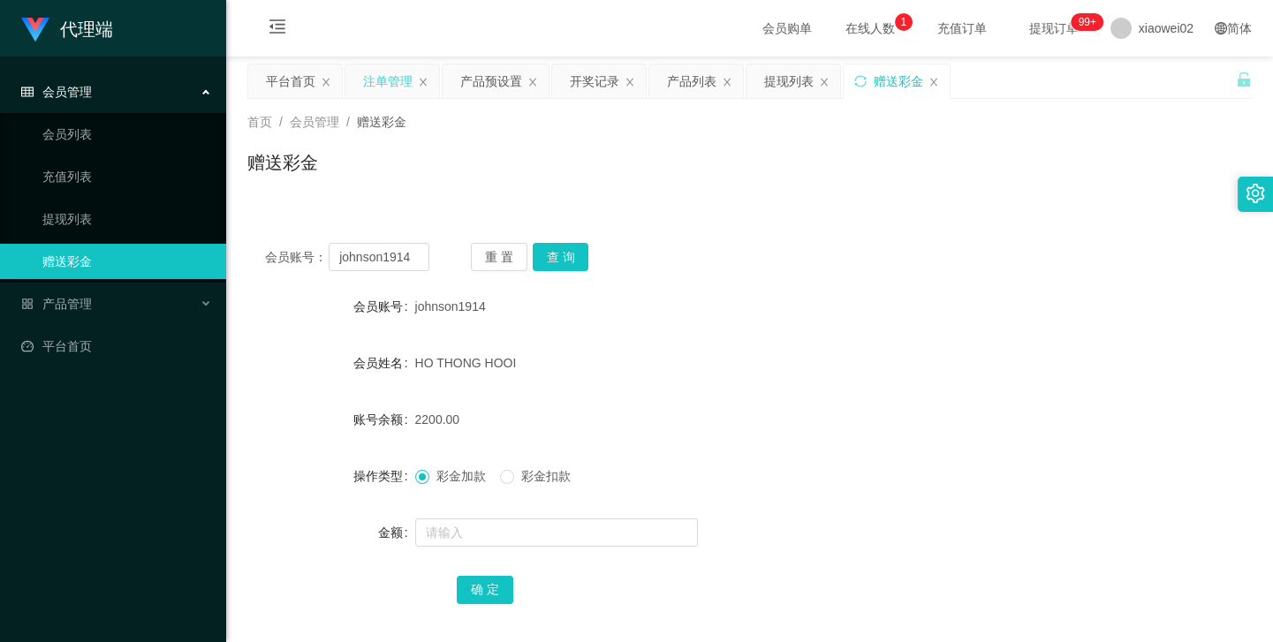
click at [377, 75] on div "注单管理" at bounding box center [387, 81] width 49 height 34
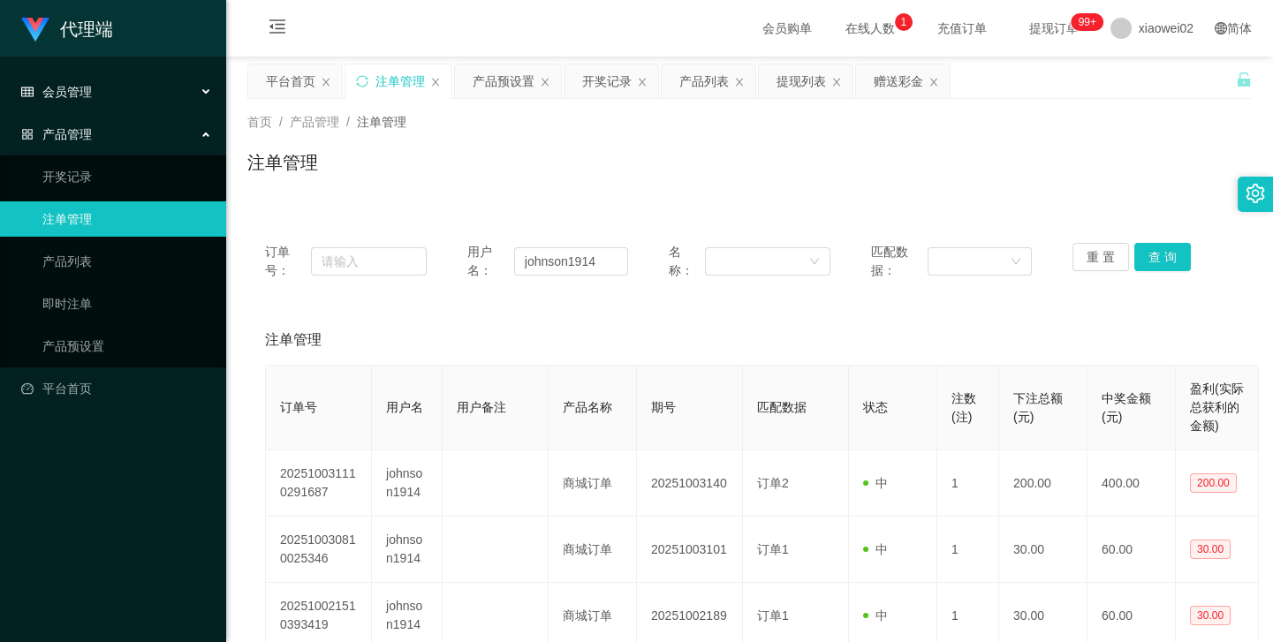
click at [96, 95] on div "会员管理" at bounding box center [113, 91] width 226 height 35
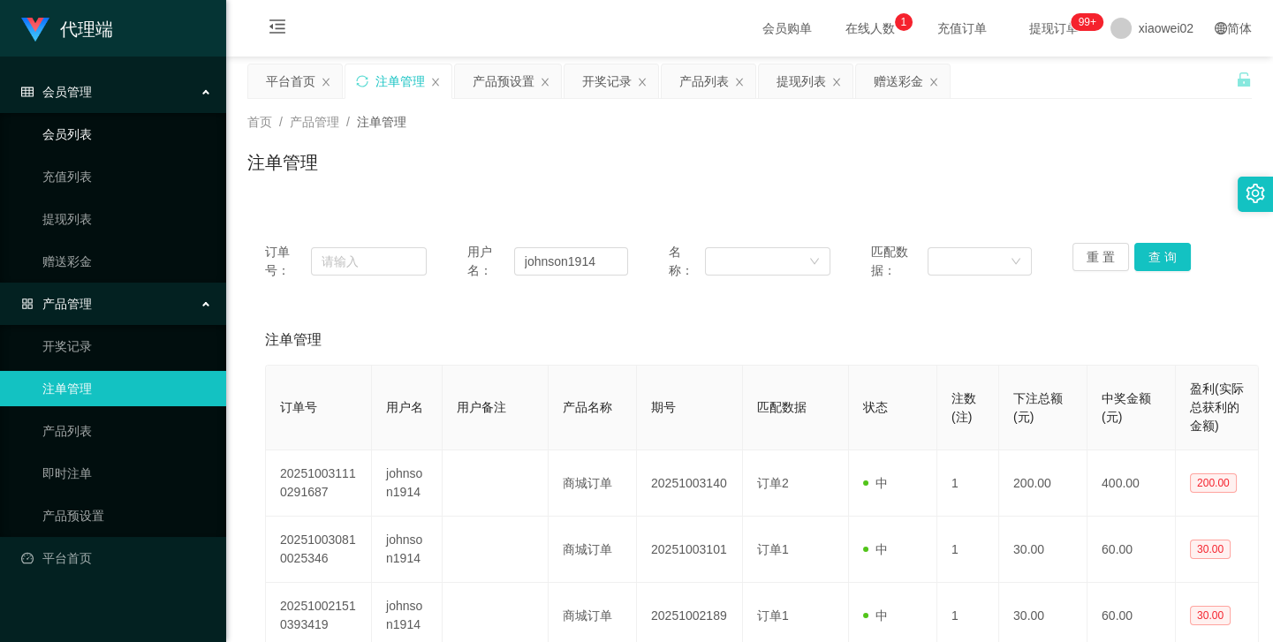
click at [88, 122] on link "会员列表" at bounding box center [127, 134] width 170 height 35
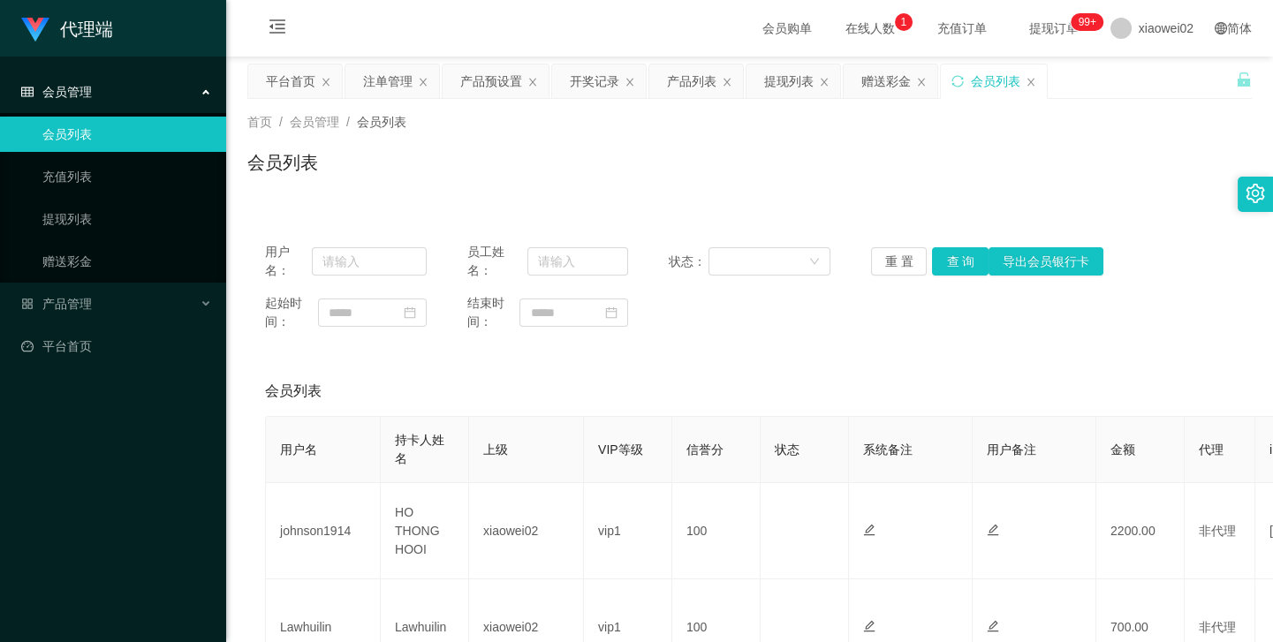
click at [1103, 367] on div "会员列表" at bounding box center [749, 391] width 969 height 49
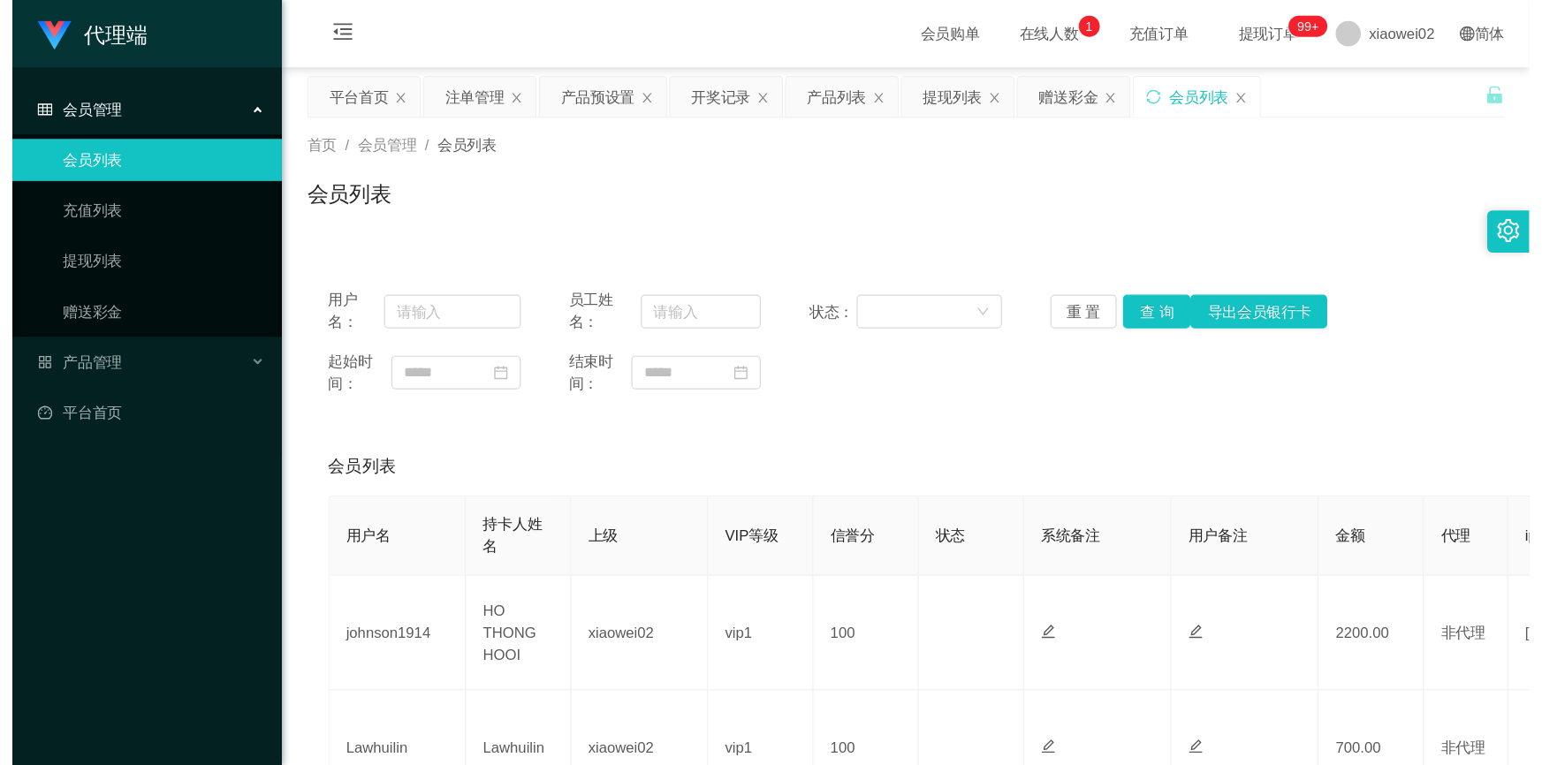
scroll to position [80, 0]
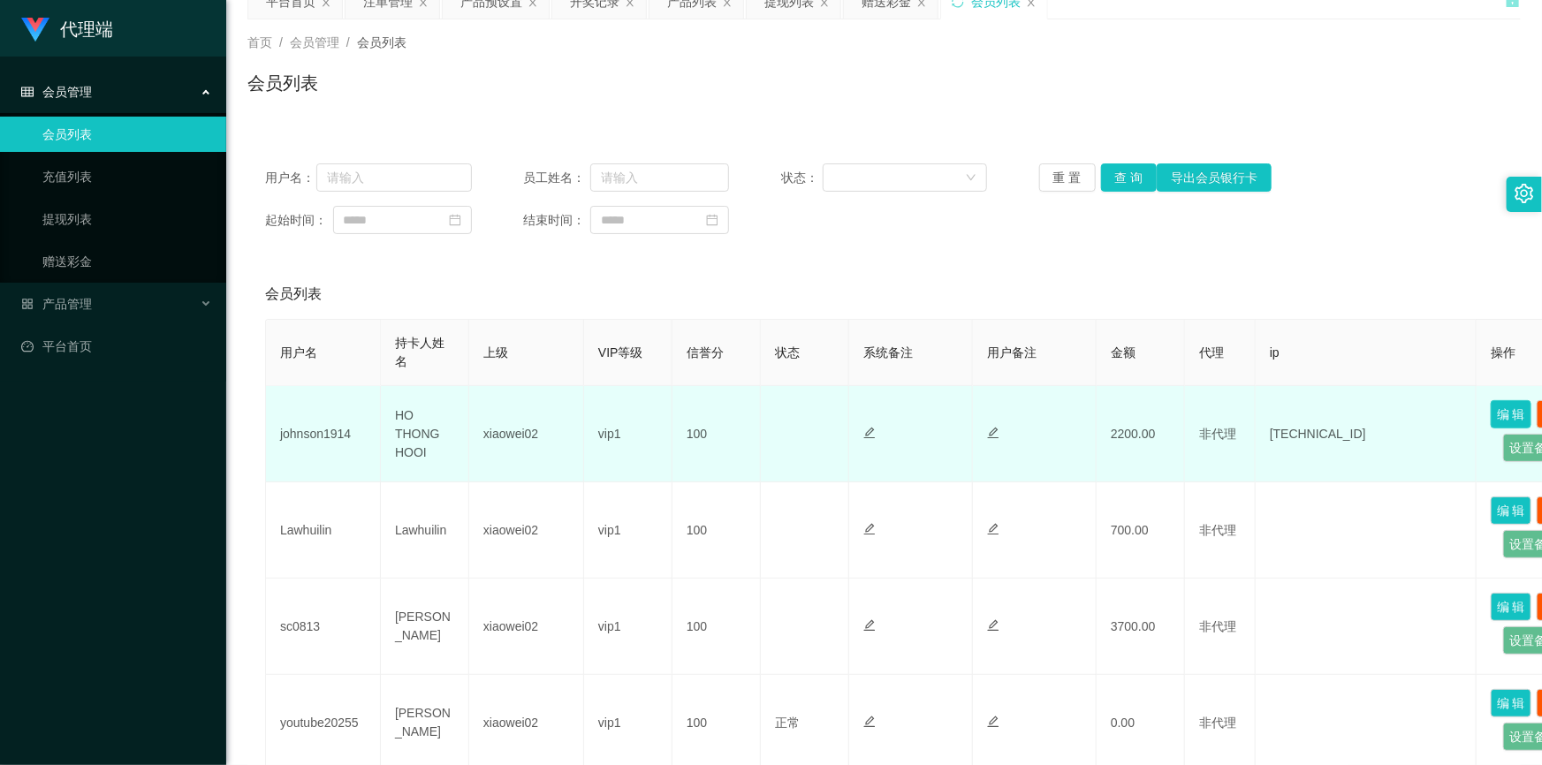
click at [1272, 411] on button "编 辑" at bounding box center [1510, 414] width 41 height 28
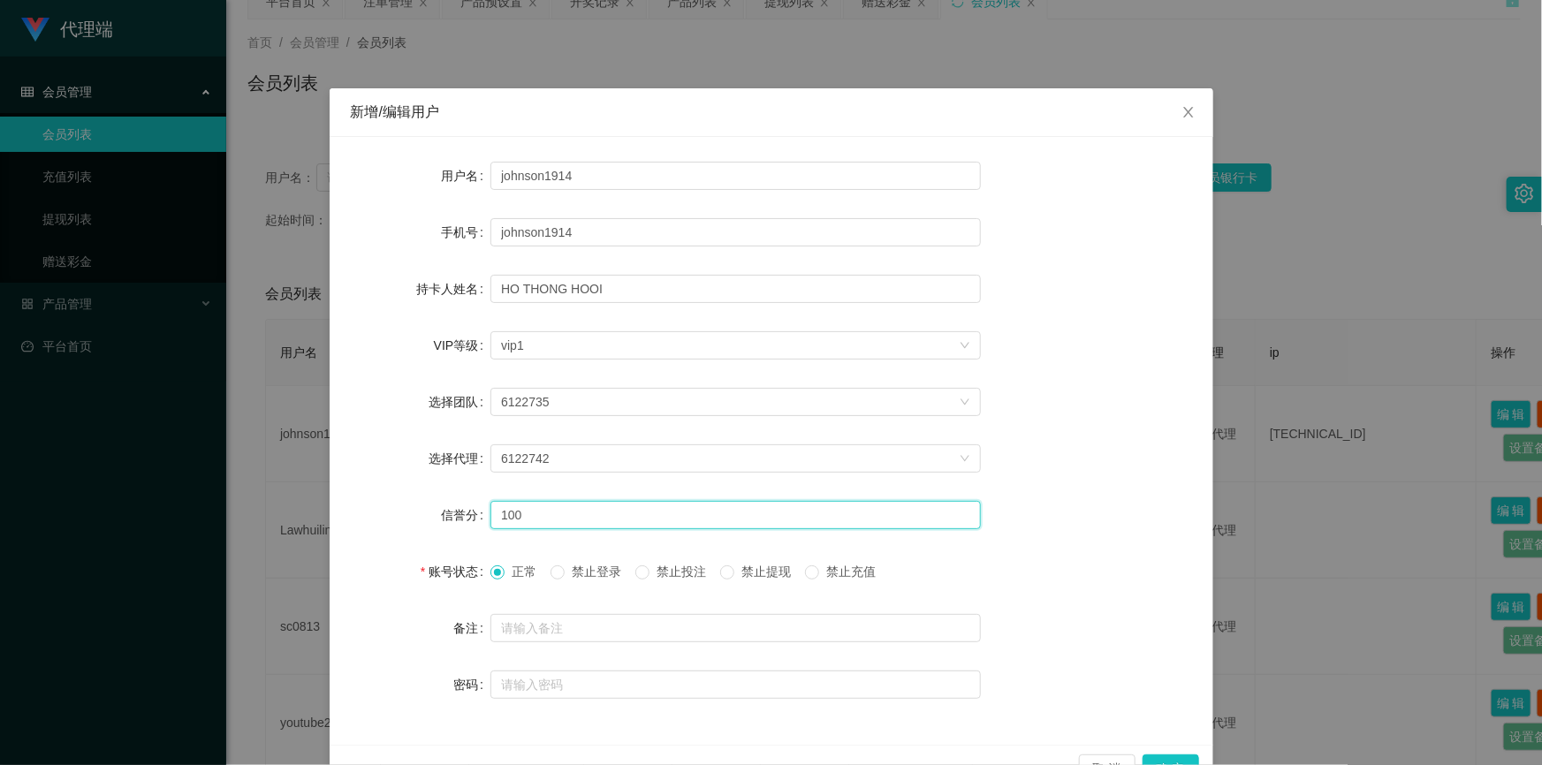
drag, startPoint x: 548, startPoint y: 519, endPoint x: 330, endPoint y: 494, distance: 219.6
click at [330, 494] on div "用户名 johnson1914 手机号 johnson1914 持卡人姓名 HO THONG HOOI VIP等级 选择VIP等级 vip1 选择团队 612…" at bounding box center [772, 441] width 884 height 608
type input "80"
click at [1167, 641] on button "确 定" at bounding box center [1170, 769] width 57 height 28
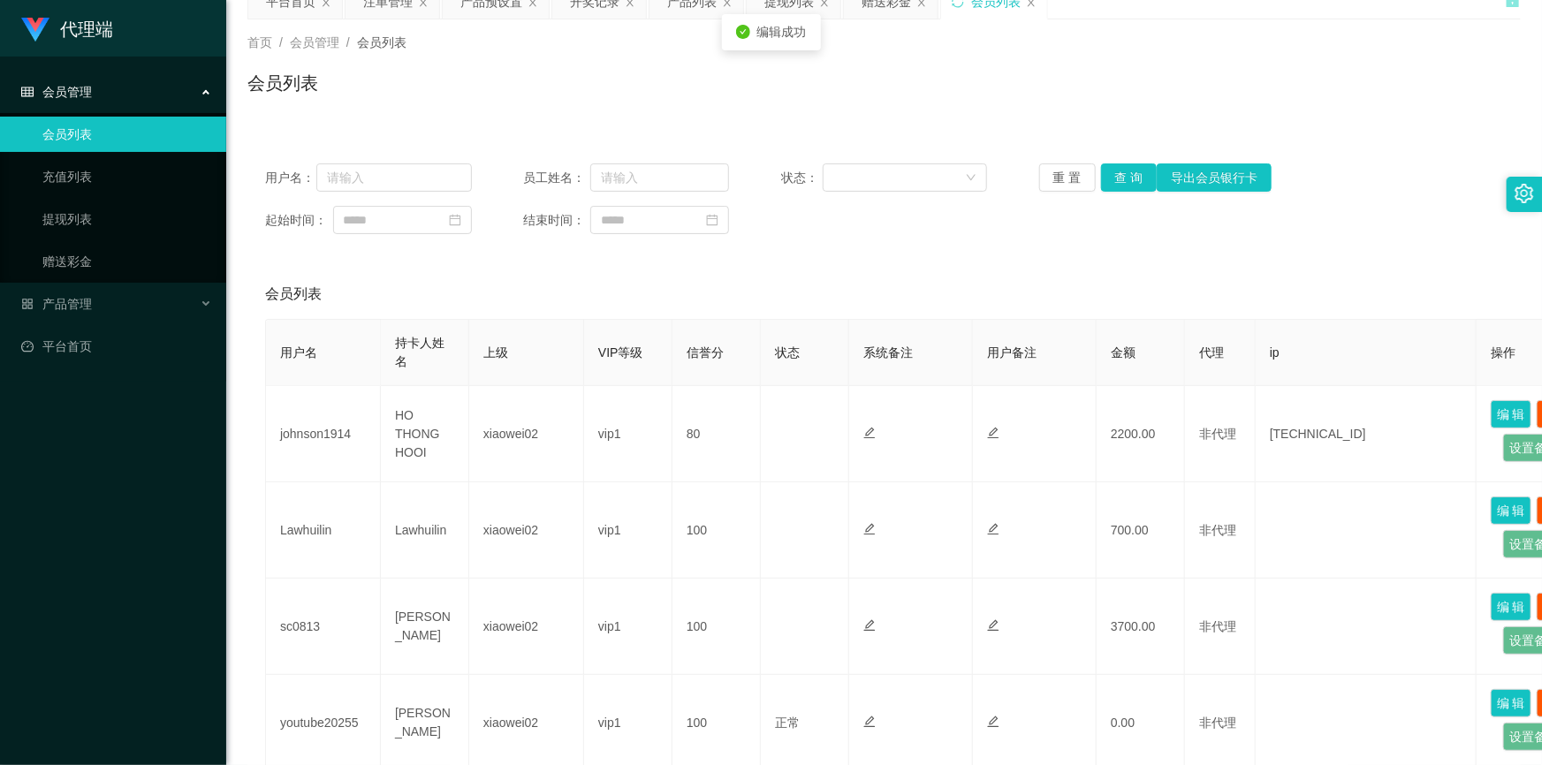
click at [1187, 262] on div "用户名： 员工姓名： 状态： 重 置 查 询 导出会员银行卡 起始时间： 结束时间： 会员列表 用户名 持卡人姓名 上级 VIP等级 信誉分 状态 系统备注 …" at bounding box center [883, 776] width 1273 height 1260
